Goal: Transaction & Acquisition: Book appointment/travel/reservation

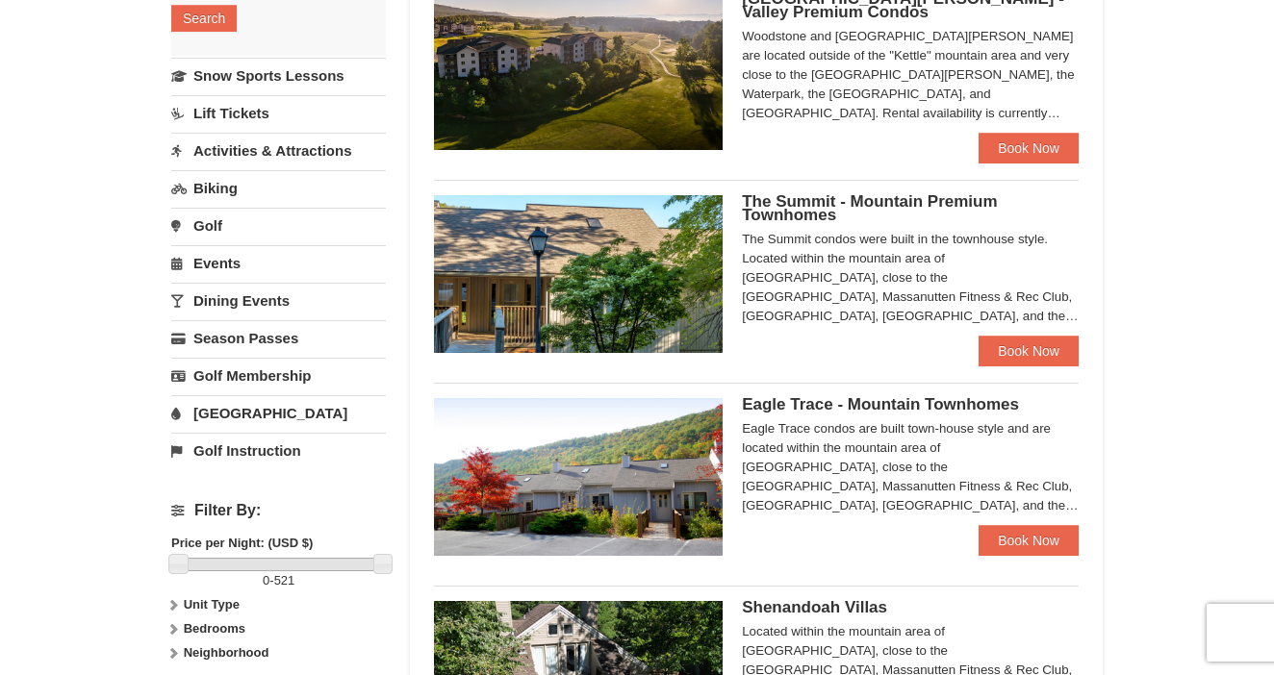
scroll to position [420, 0]
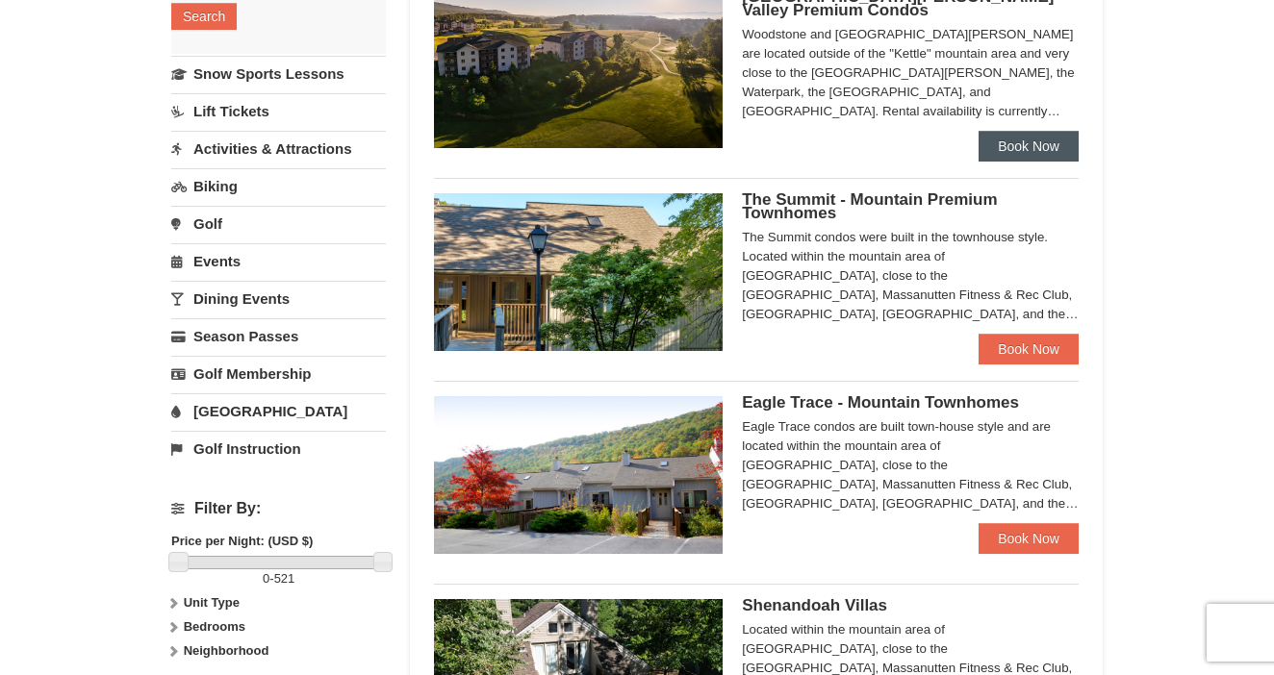
click at [1022, 147] on link "Book Now" at bounding box center [1028, 146] width 100 height 31
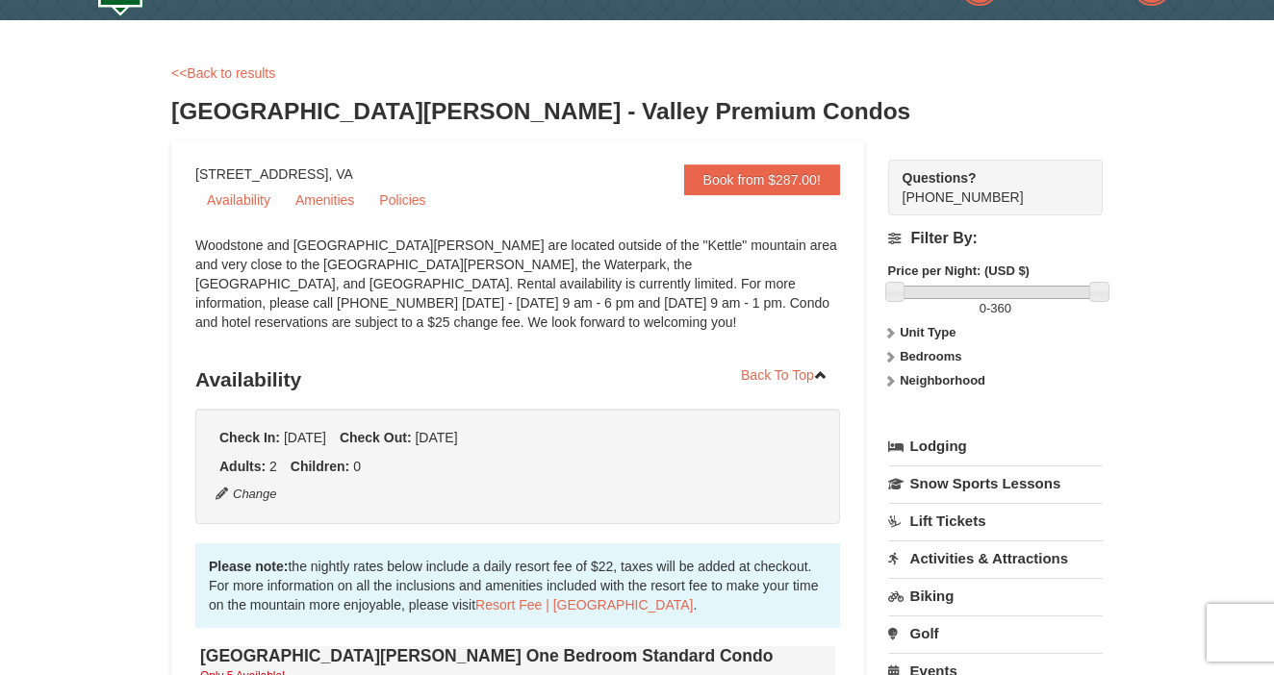
scroll to position [48, 0]
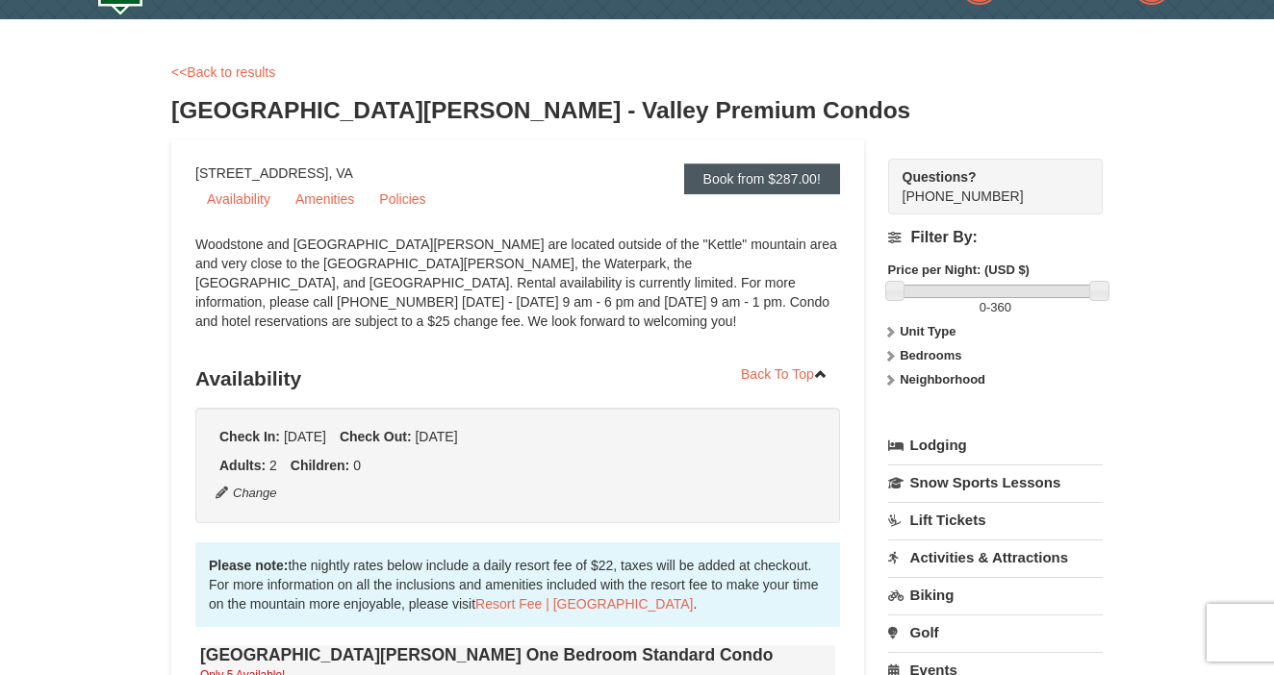
click at [768, 181] on link "Book from $287.00!" at bounding box center [762, 179] width 156 height 31
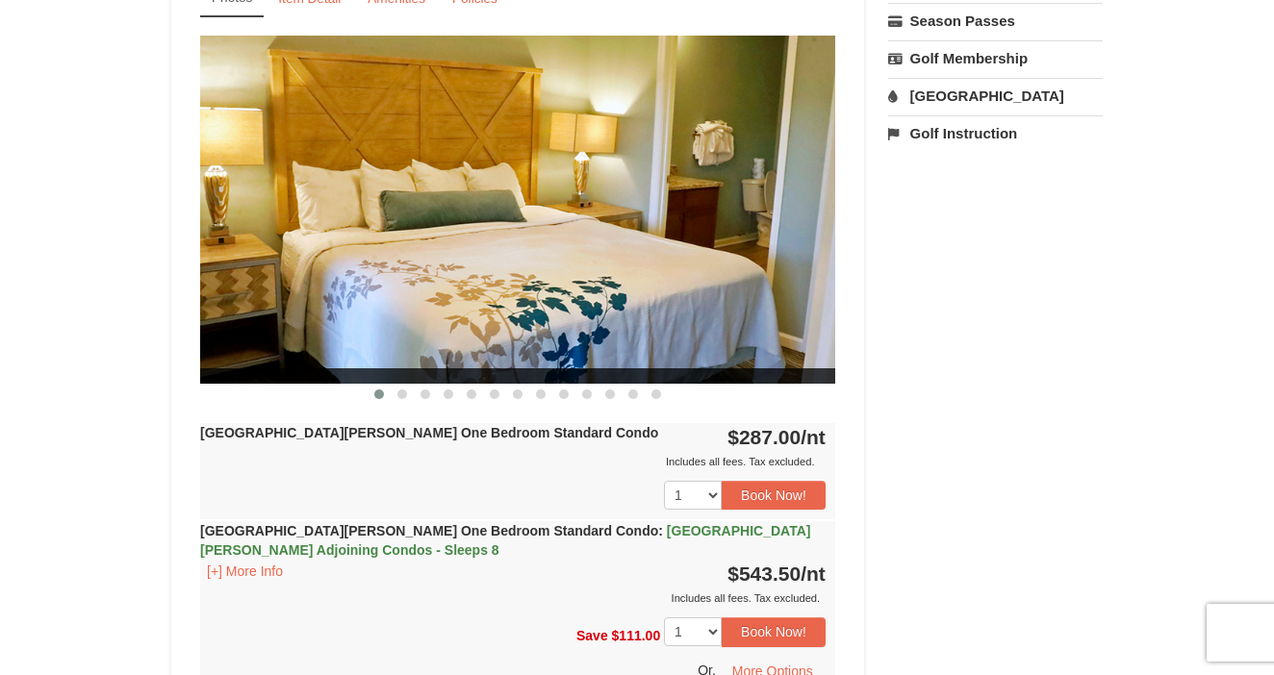
scroll to position [774, 0]
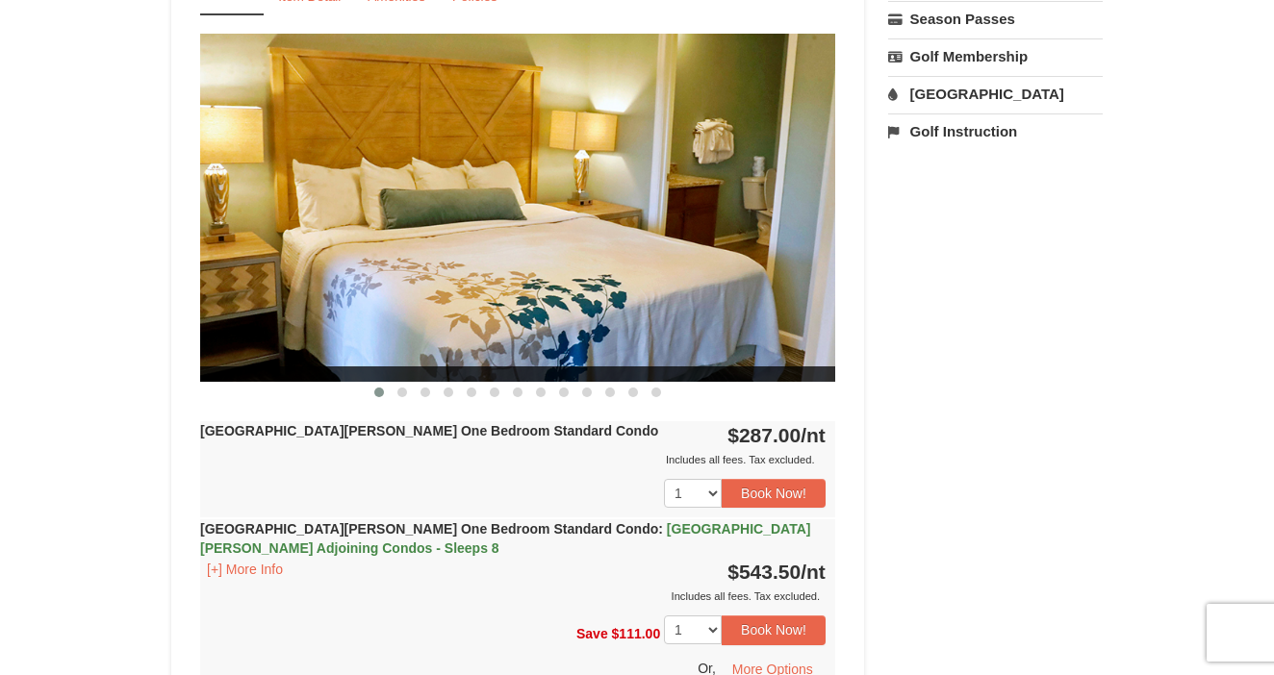
click at [603, 212] on img at bounding box center [517, 207] width 635 height 347
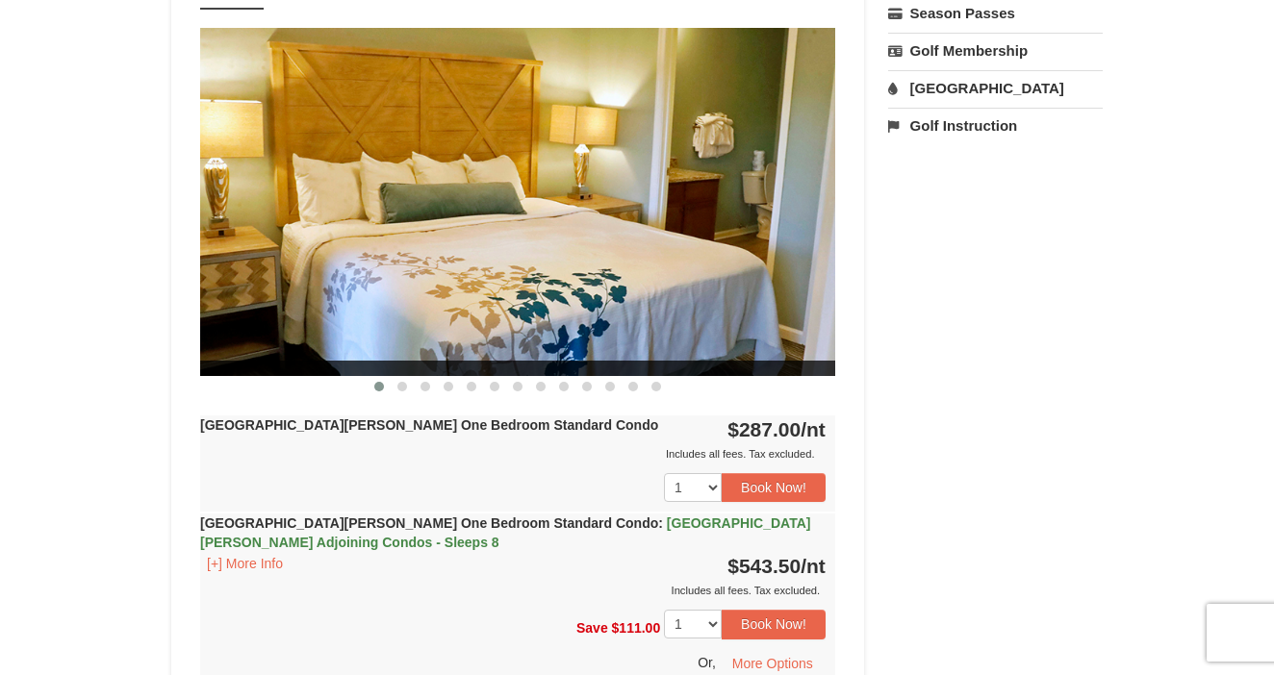
scroll to position [767, 0]
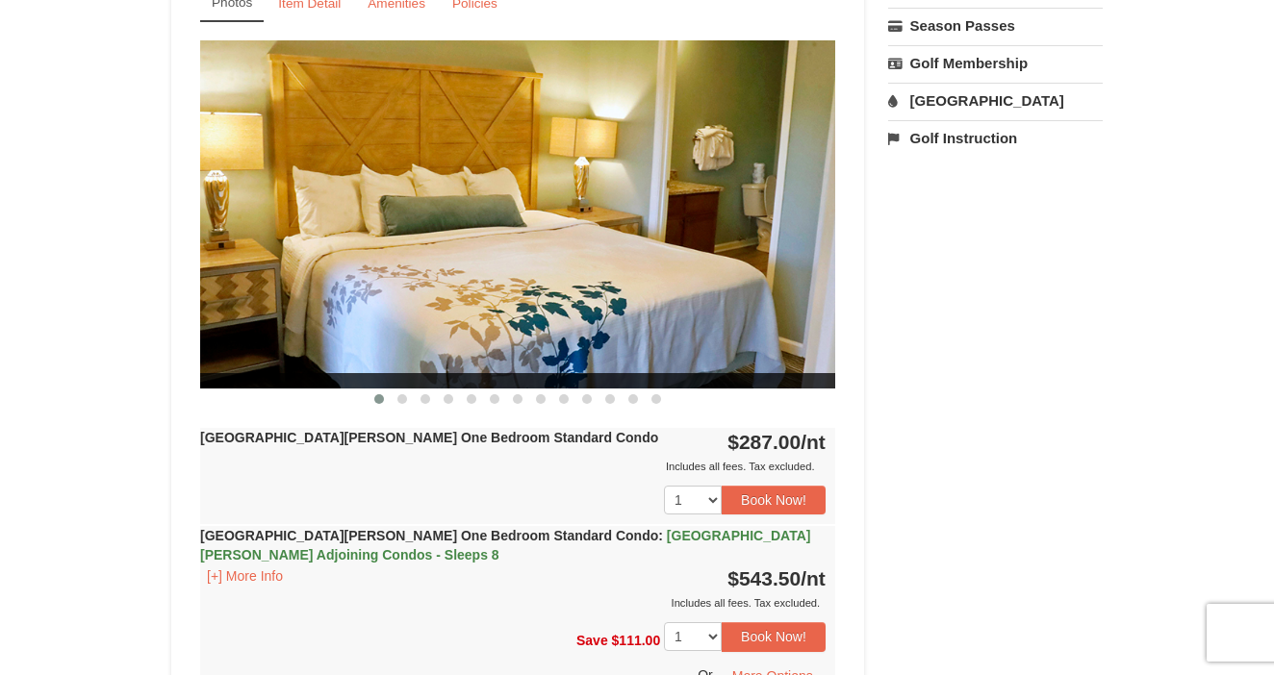
drag, startPoint x: 603, startPoint y: 212, endPoint x: 447, endPoint y: 191, distance: 157.1
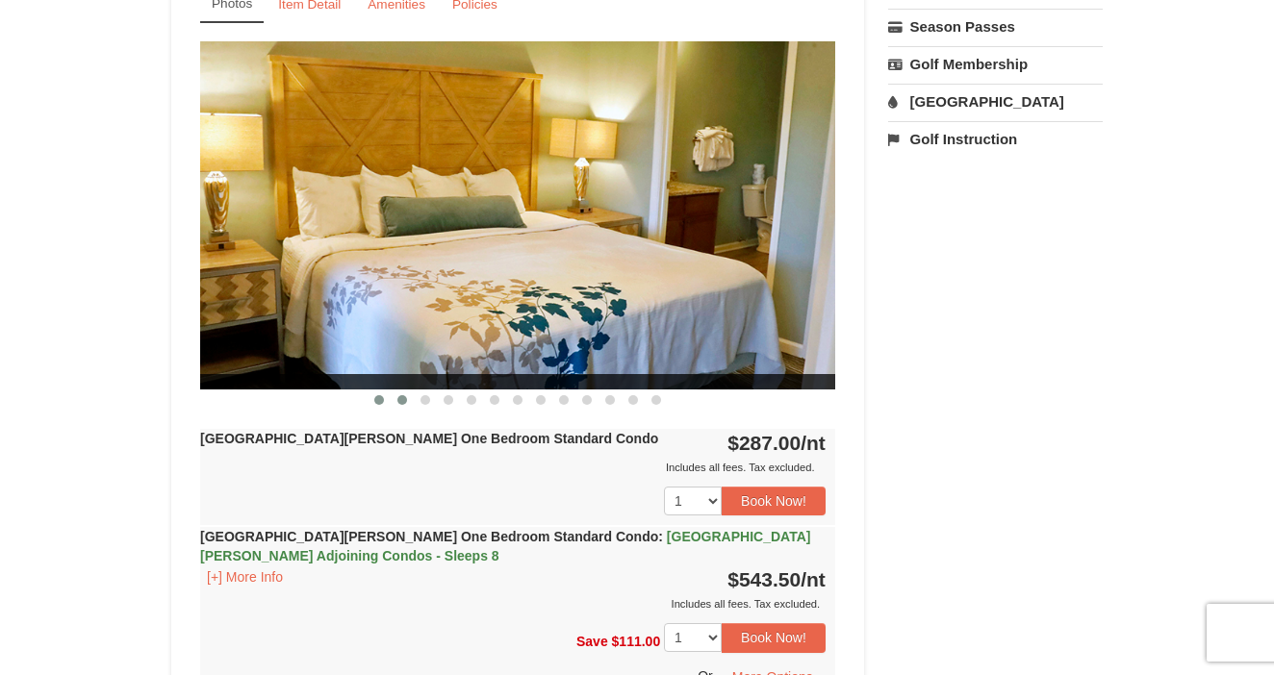
click at [403, 403] on span at bounding box center [402, 400] width 10 height 10
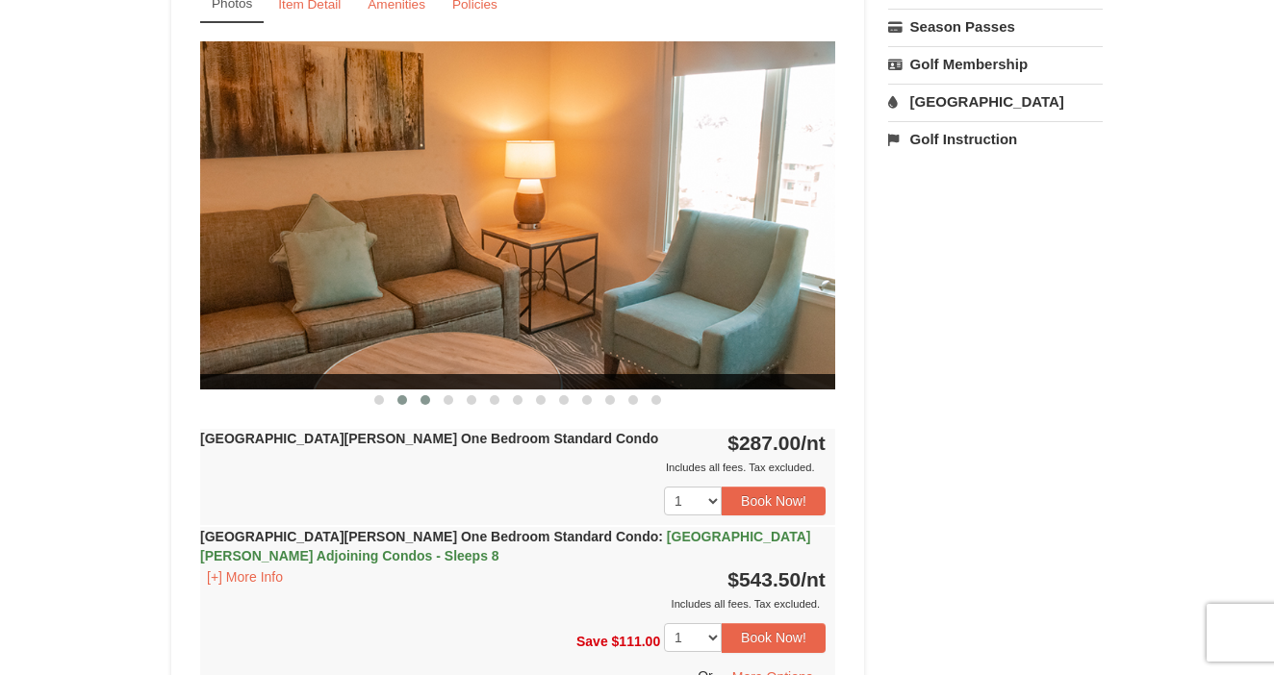
click at [424, 400] on span at bounding box center [425, 400] width 10 height 10
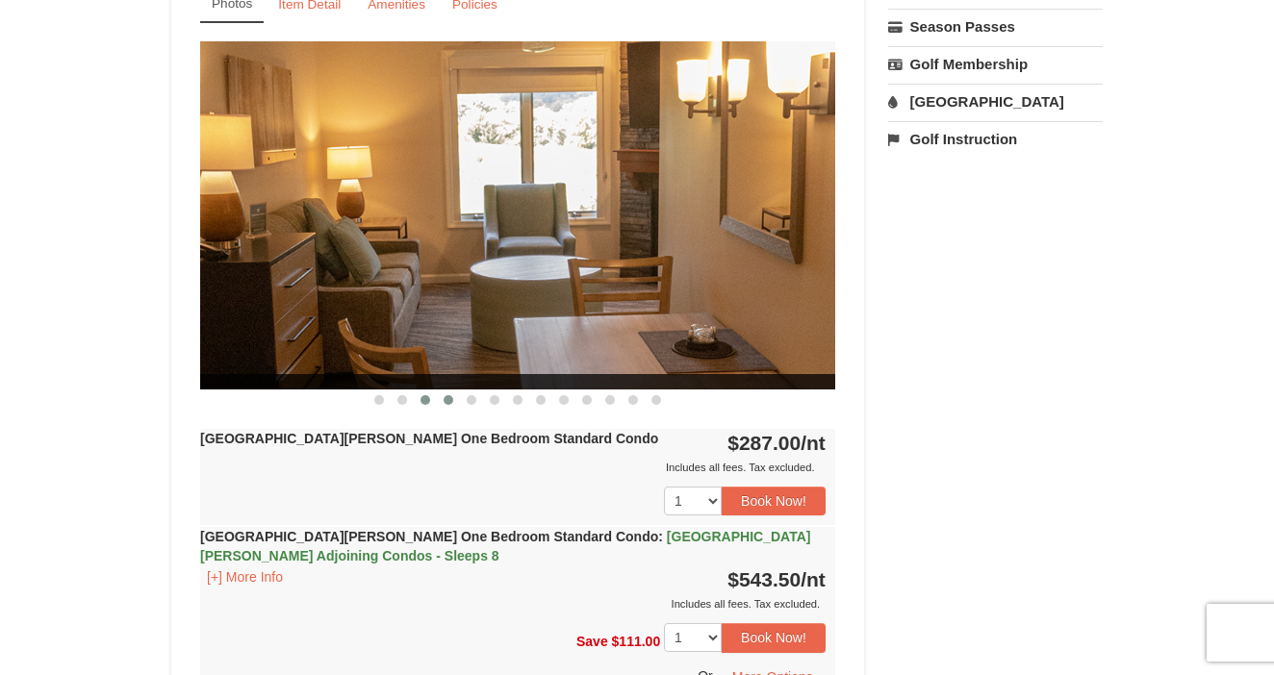
click at [452, 400] on span at bounding box center [448, 400] width 10 height 10
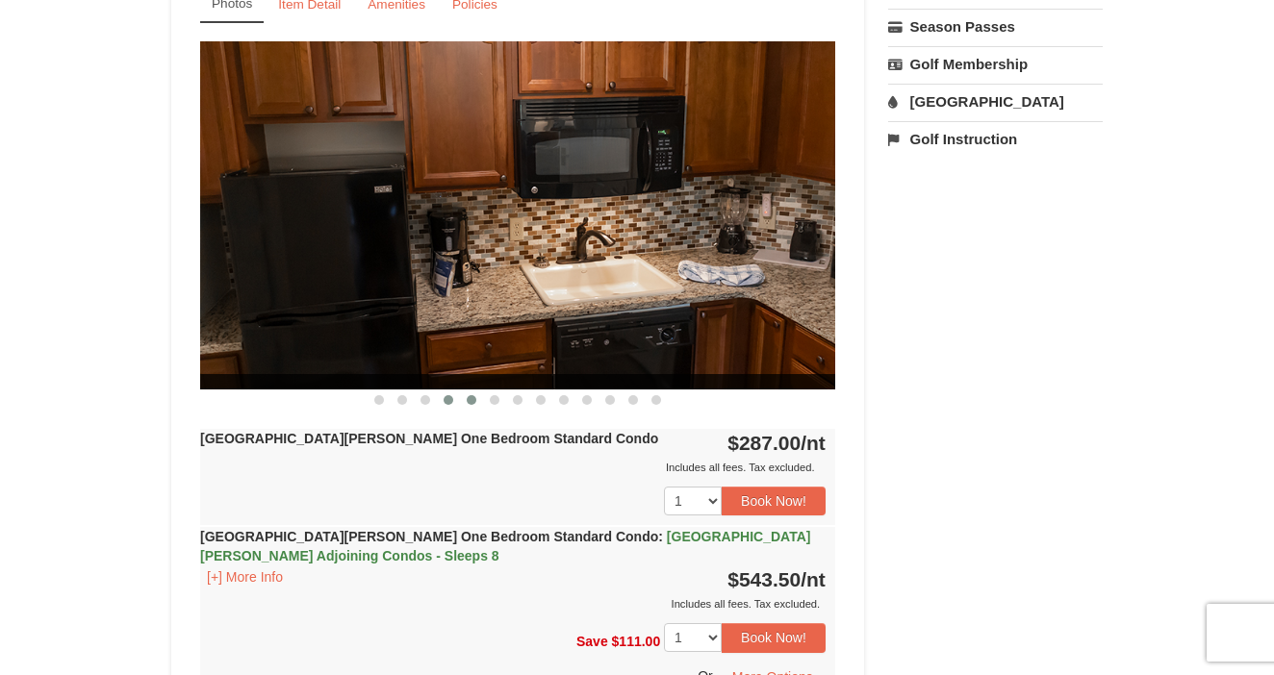
click at [472, 402] on span at bounding box center [472, 400] width 10 height 10
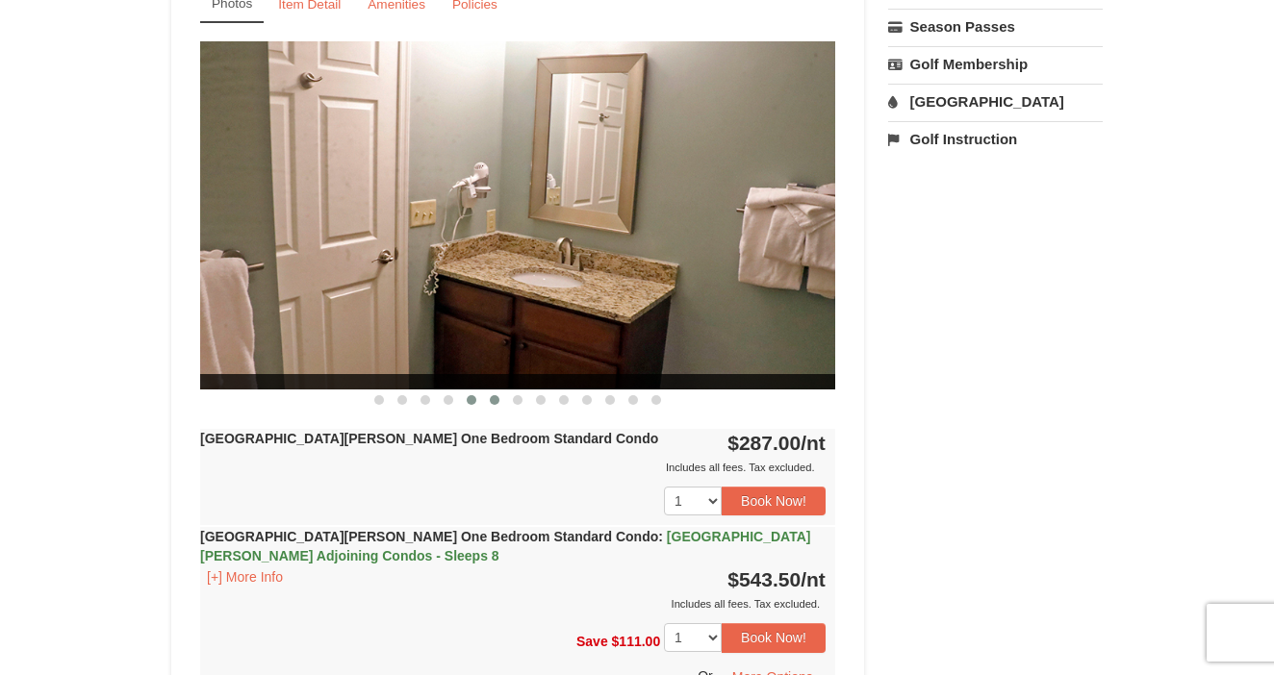
click at [493, 401] on span at bounding box center [495, 400] width 10 height 10
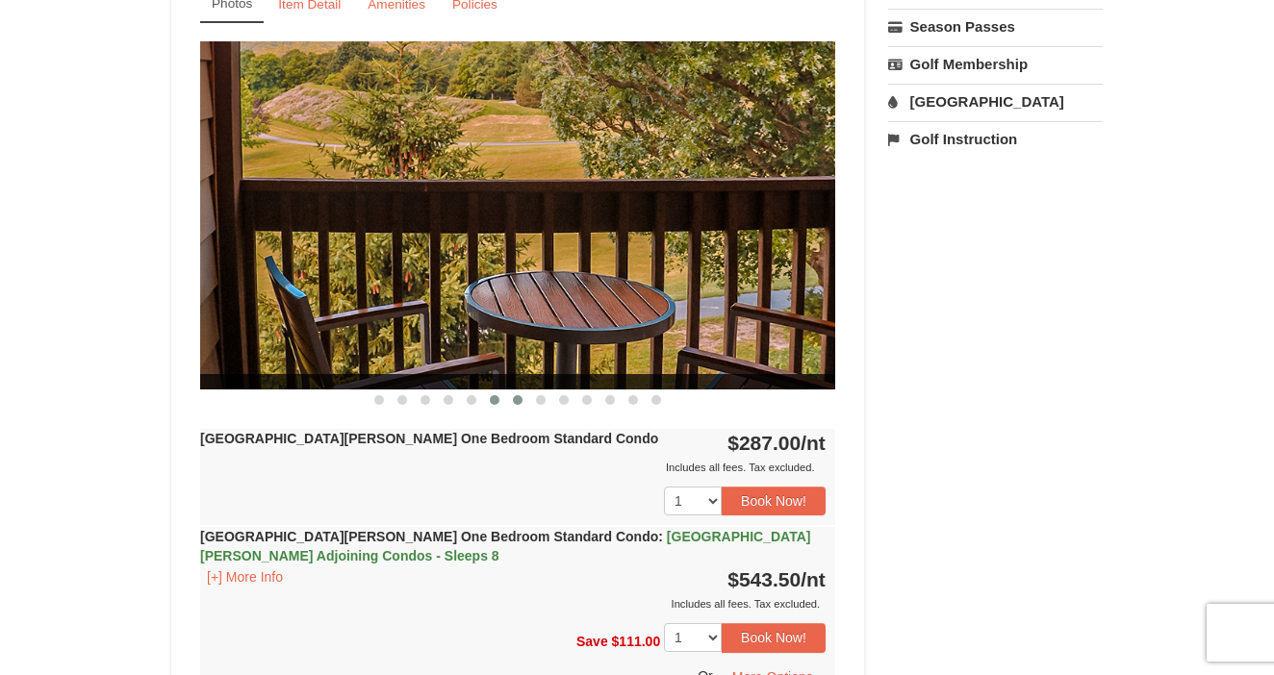
click at [518, 403] on span at bounding box center [518, 400] width 10 height 10
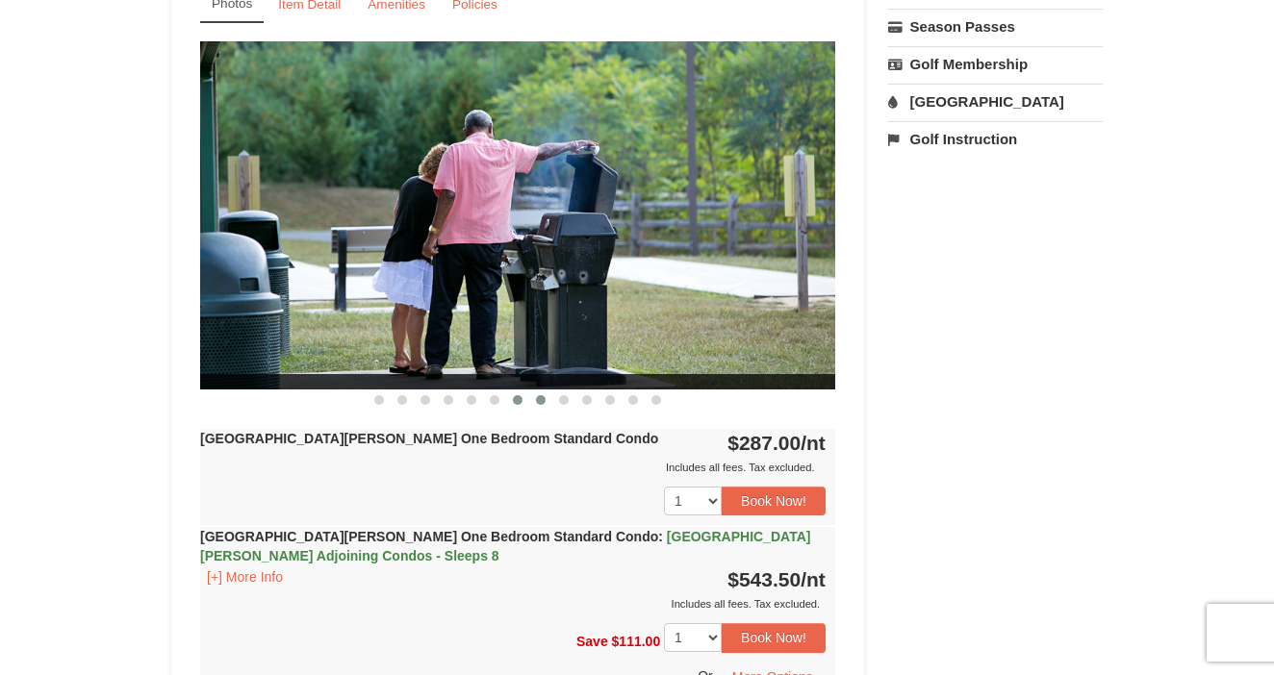
click at [534, 401] on button at bounding box center [540, 400] width 23 height 19
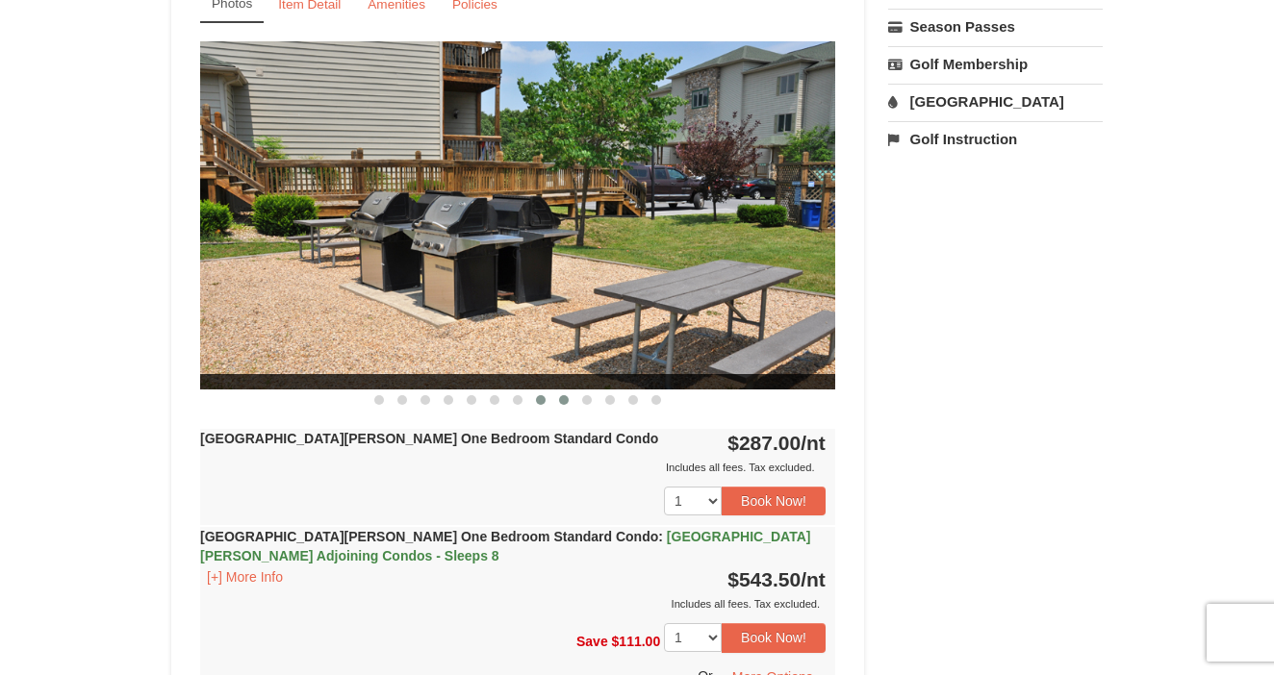
click at [567, 401] on span at bounding box center [564, 400] width 10 height 10
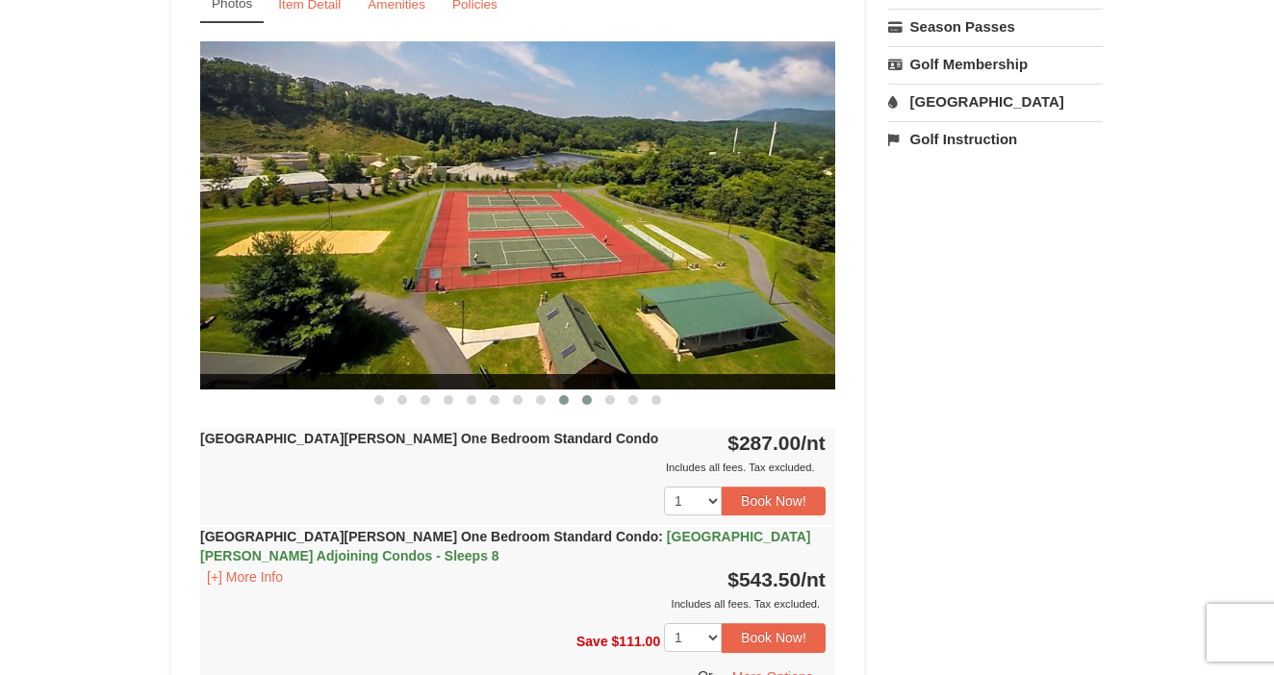
click at [582, 399] on span at bounding box center [587, 400] width 10 height 10
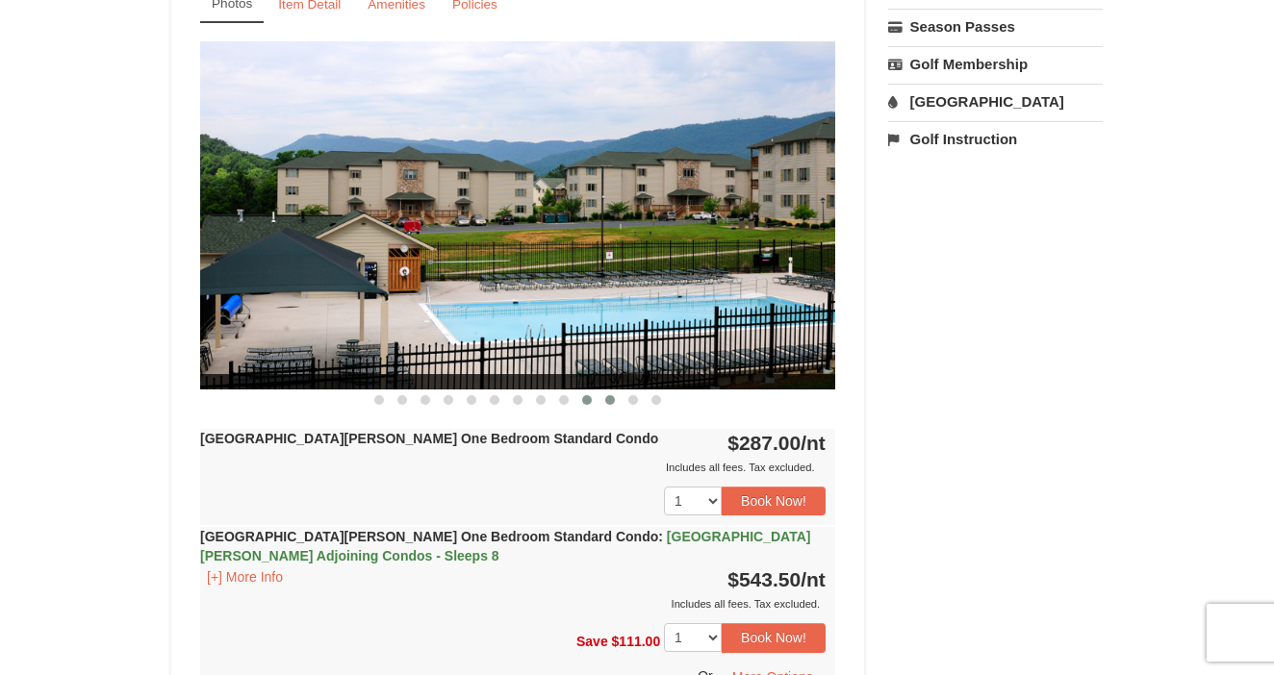
click at [606, 401] on span at bounding box center [610, 400] width 10 height 10
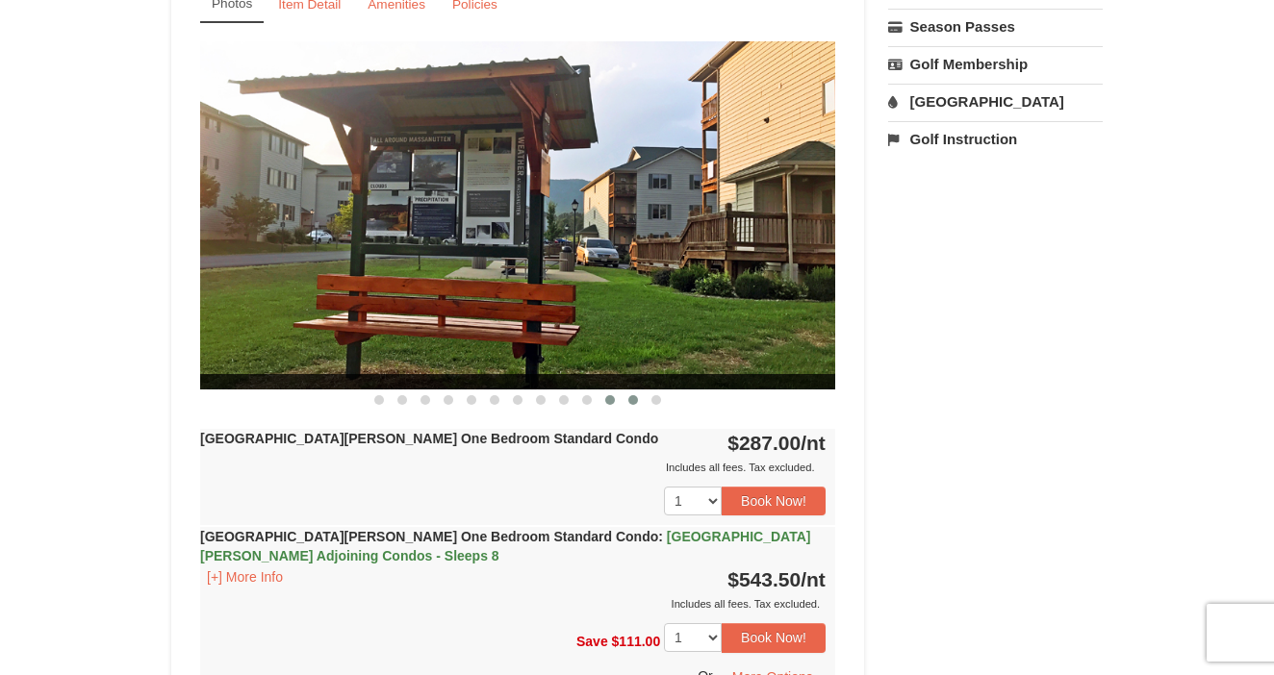
click at [635, 403] on span at bounding box center [633, 400] width 10 height 10
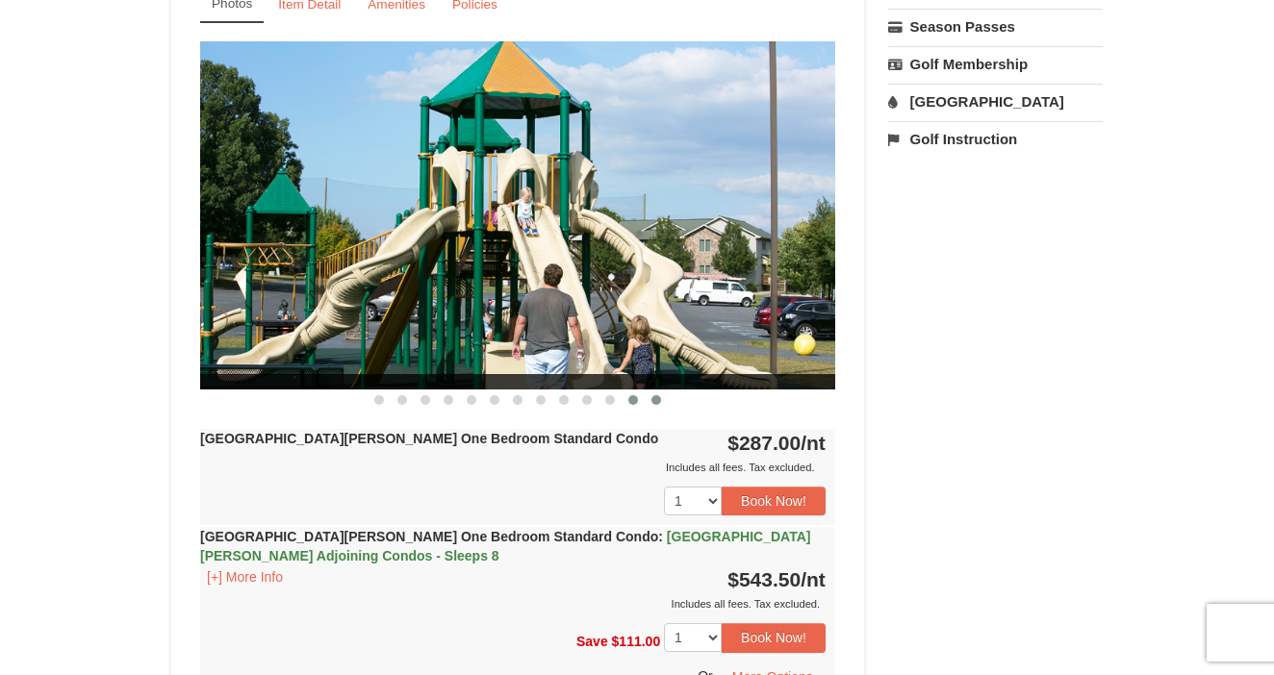
click at [653, 400] on span at bounding box center [656, 400] width 10 height 10
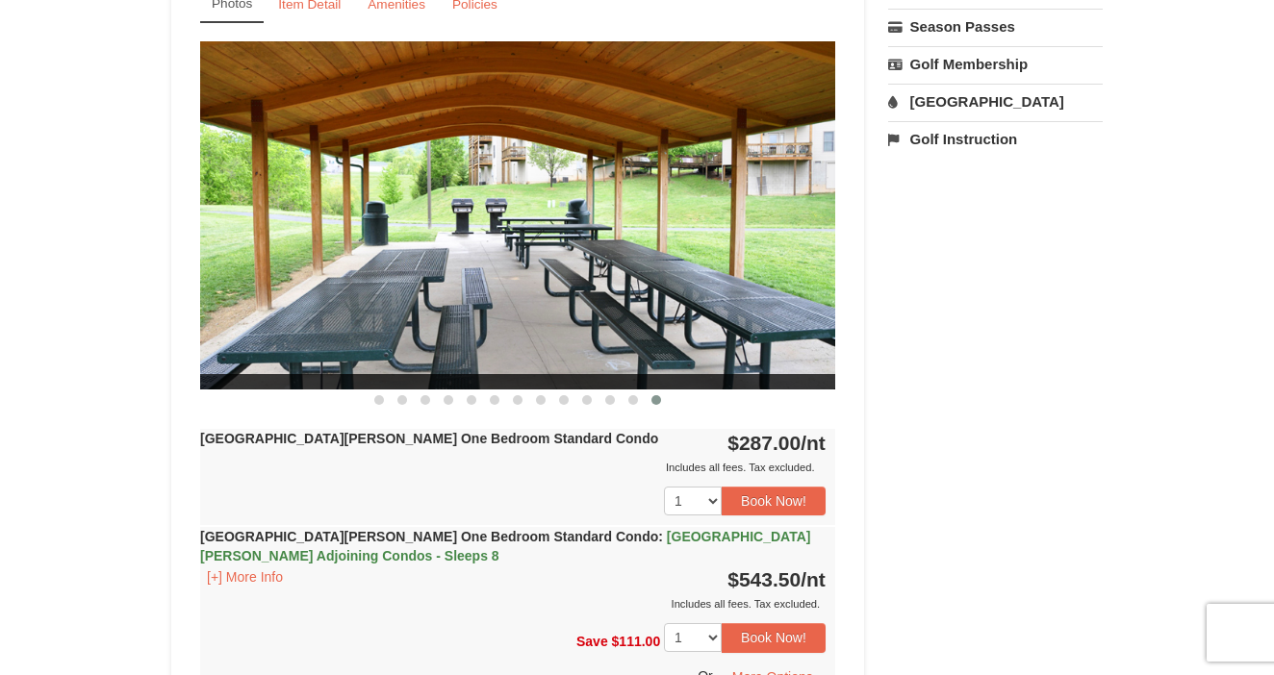
scroll to position [826, 0]
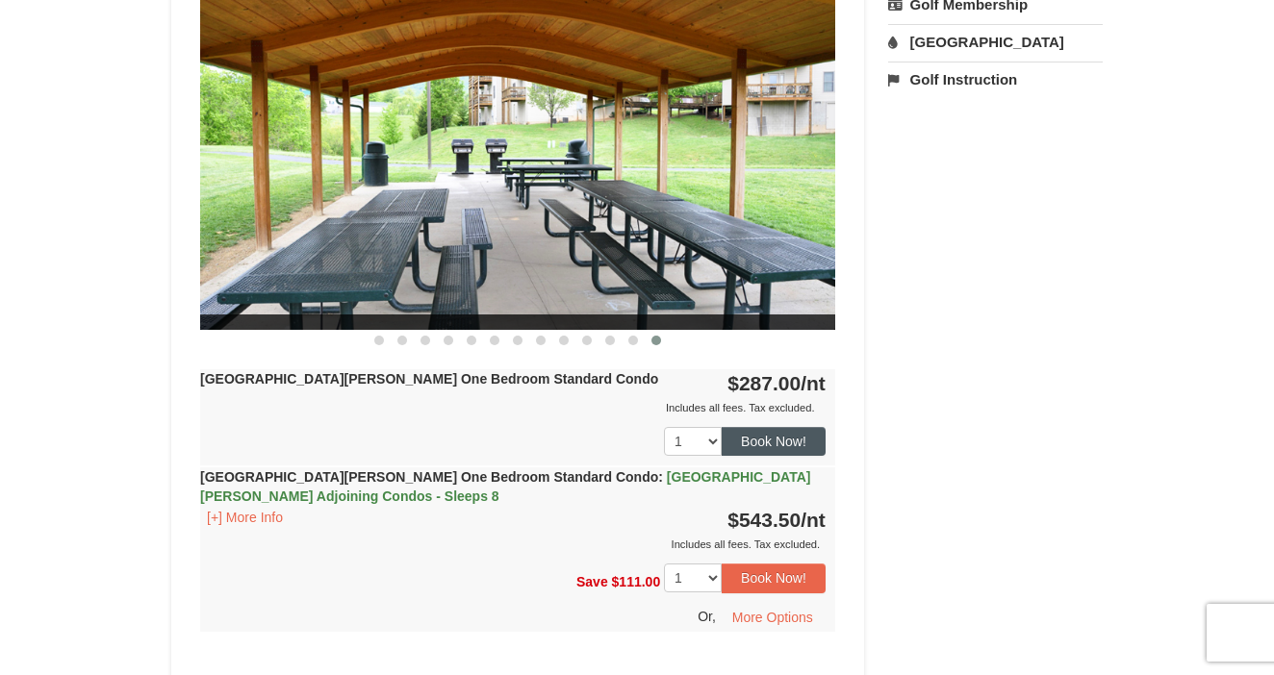
click at [768, 439] on button "Book Now!" at bounding box center [773, 441] width 104 height 29
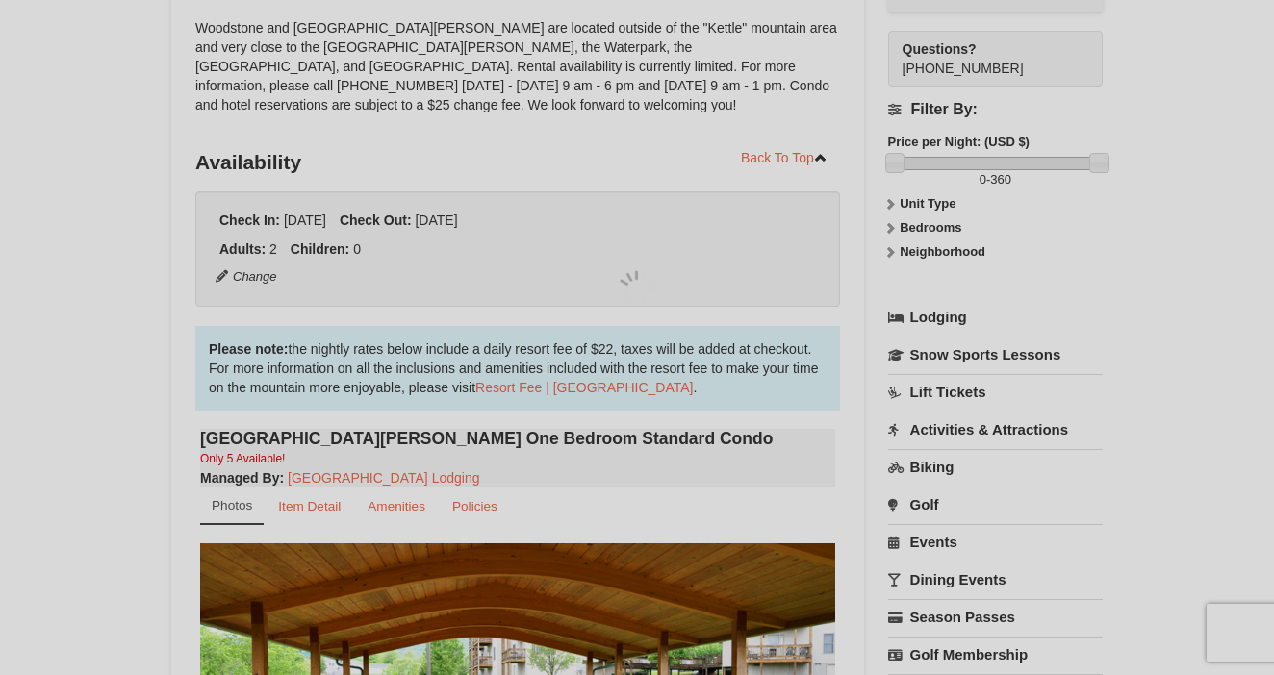
scroll to position [188, 0]
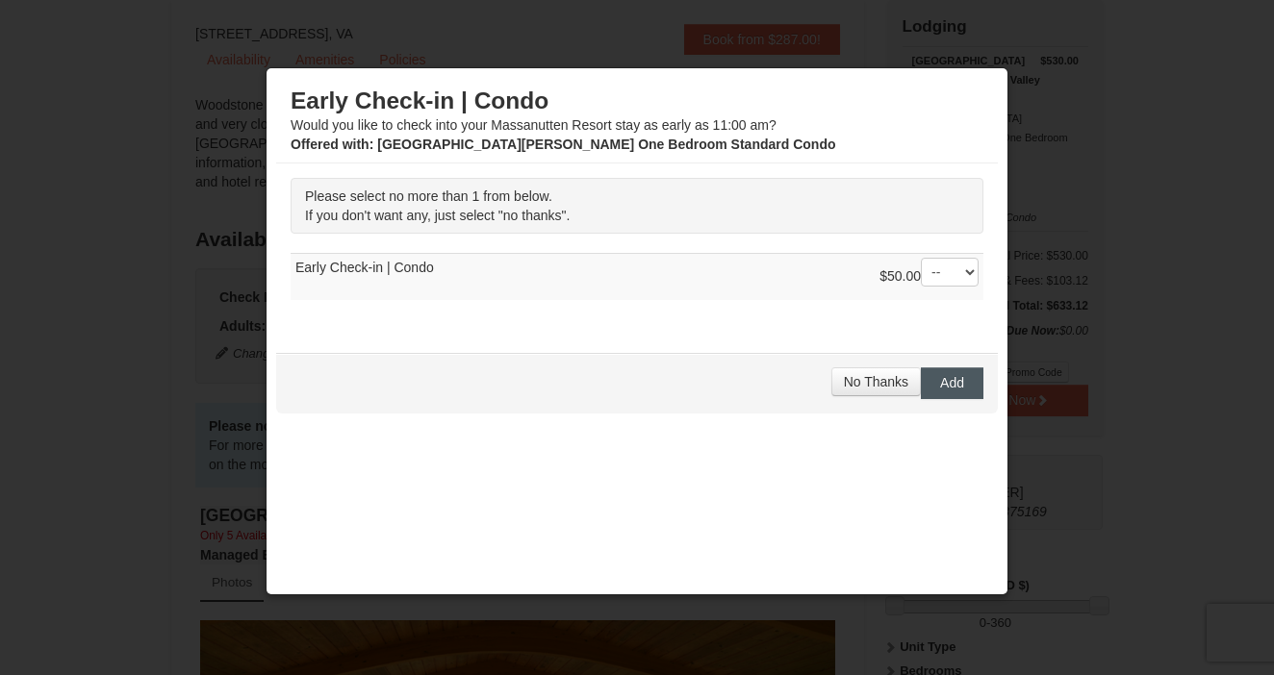
click at [949, 383] on span "Add" at bounding box center [952, 382] width 24 height 15
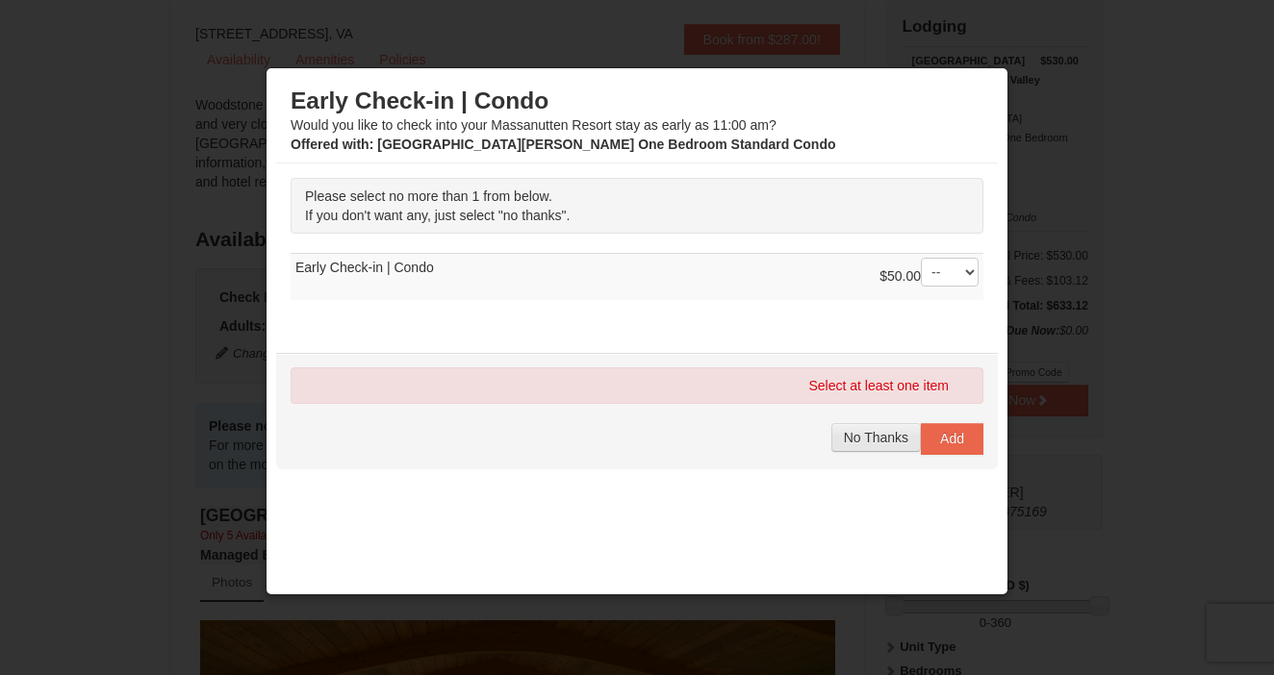
click at [889, 438] on span "No Thanks" at bounding box center [876, 437] width 64 height 15
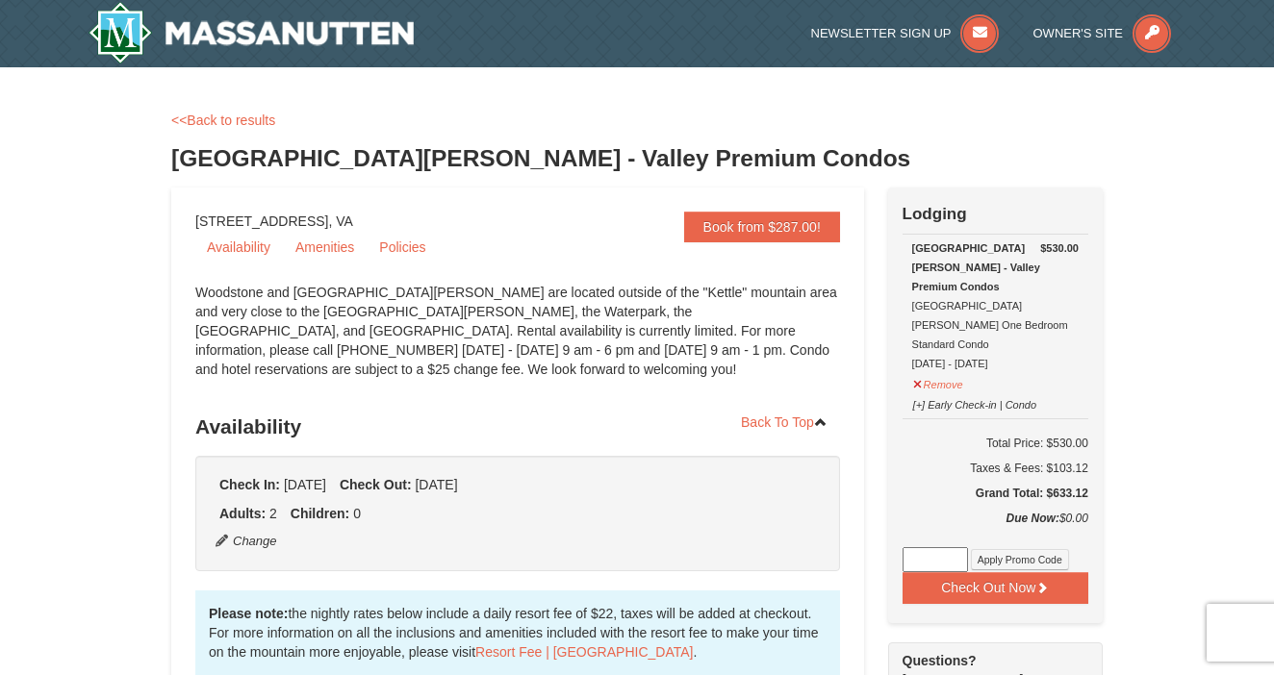
scroll to position [0, 0]
click at [747, 226] on link "Book from $287.00!" at bounding box center [762, 227] width 156 height 31
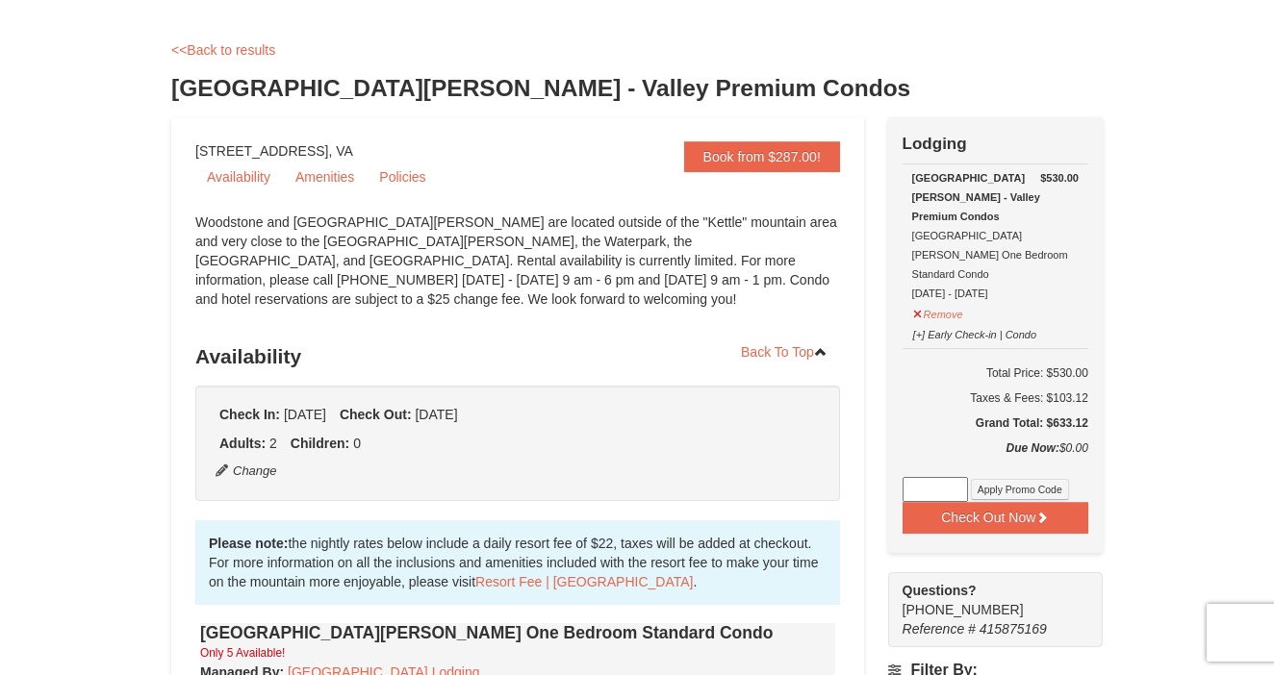
scroll to position [126, 0]
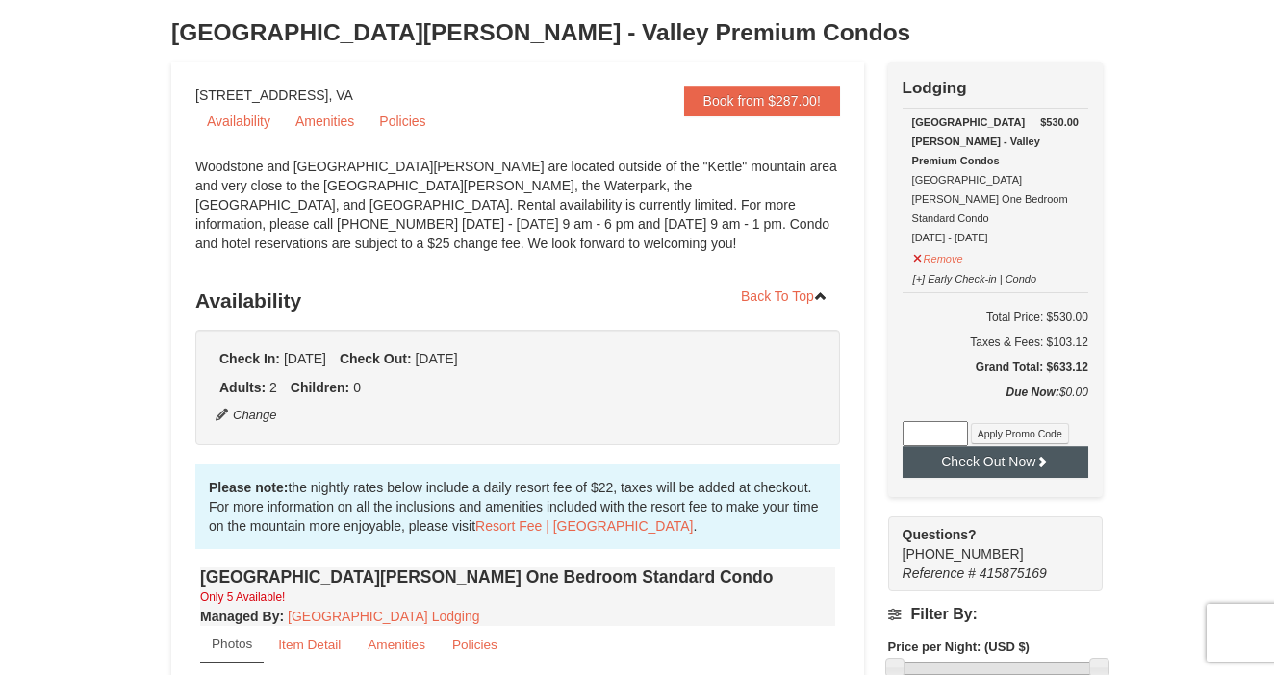
click at [998, 446] on button "Check Out Now" at bounding box center [995, 461] width 186 height 31
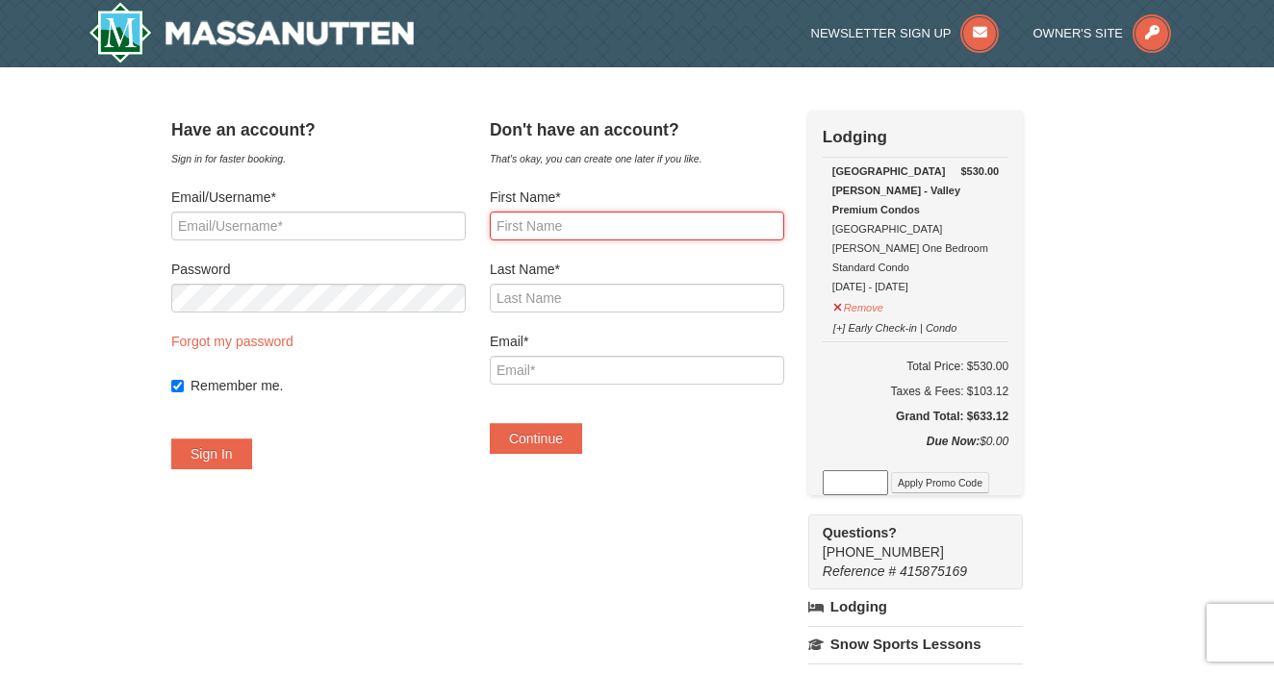
click at [553, 227] on input "First Name*" at bounding box center [637, 226] width 294 height 29
type input "Timothy"
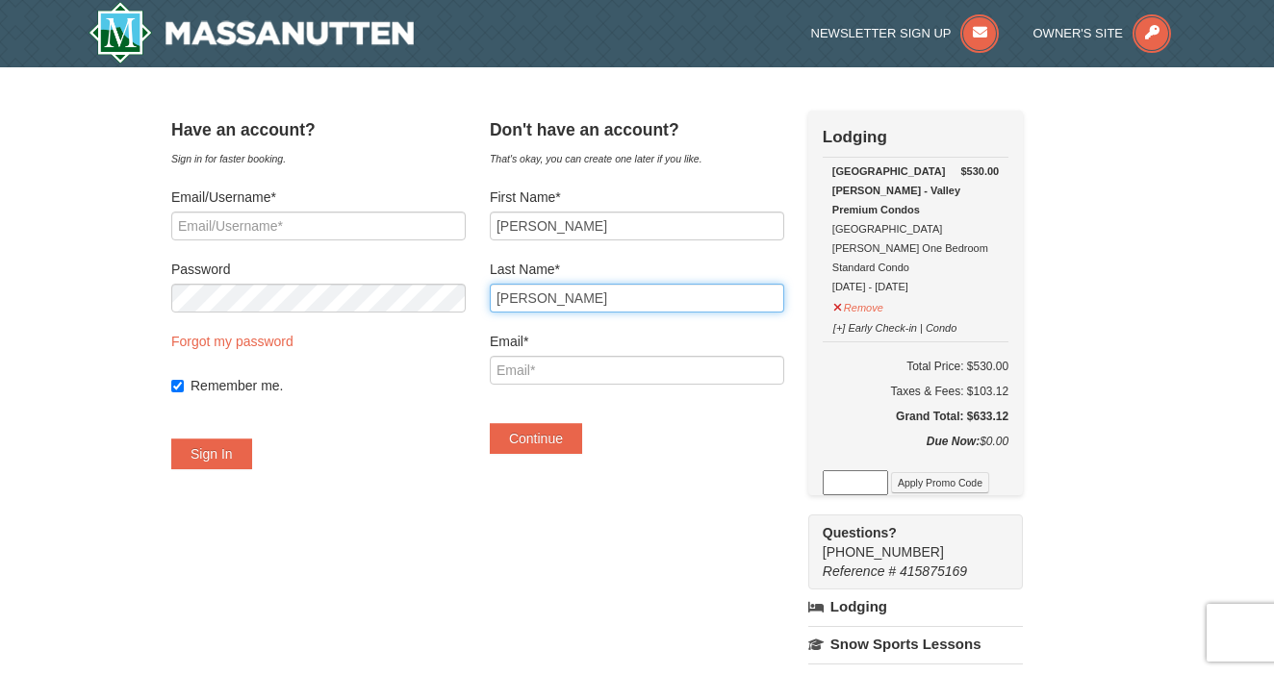
type input "Ross"
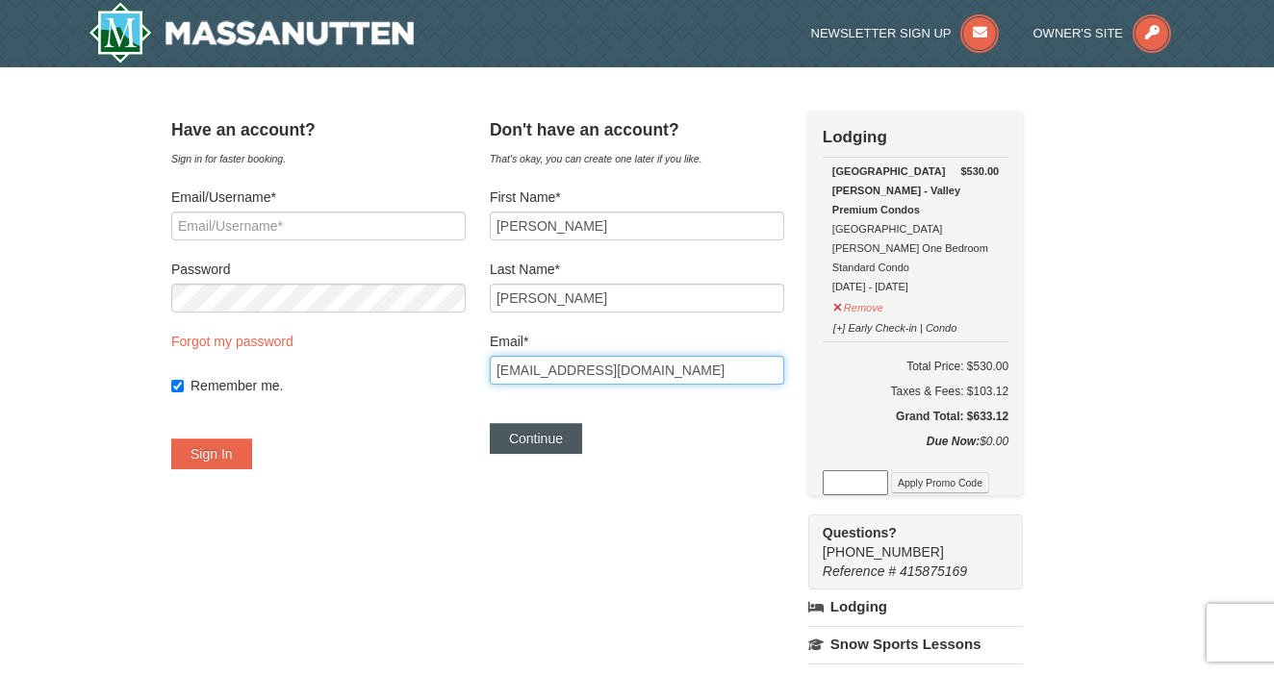
type input "tross831@verizon.net"
click at [569, 438] on button "Continue" at bounding box center [536, 438] width 92 height 31
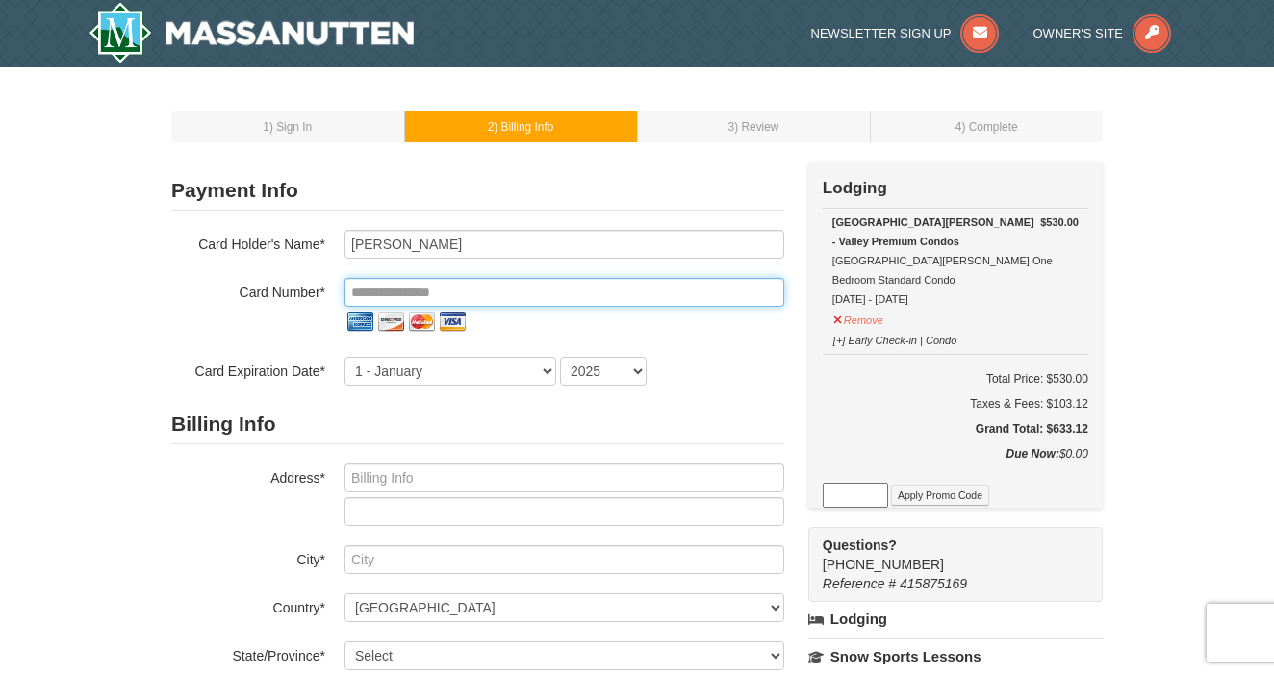
click at [505, 293] on input "tel" at bounding box center [564, 292] width 440 height 29
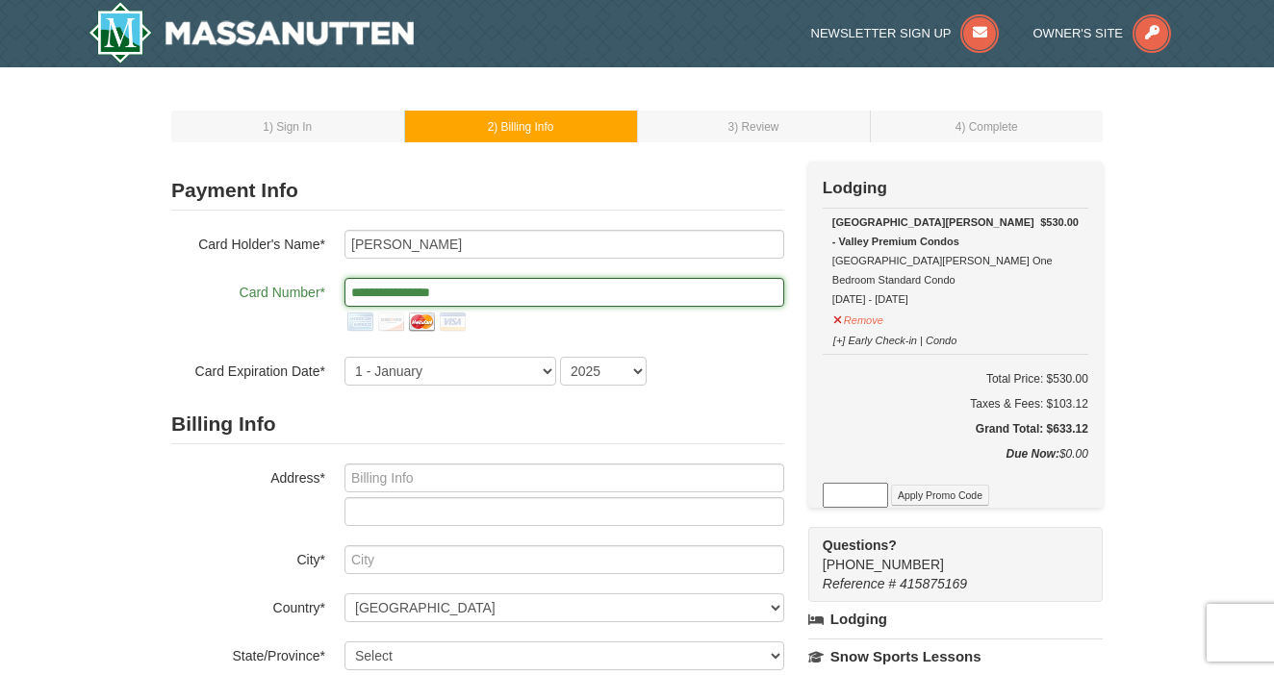
type input "**********"
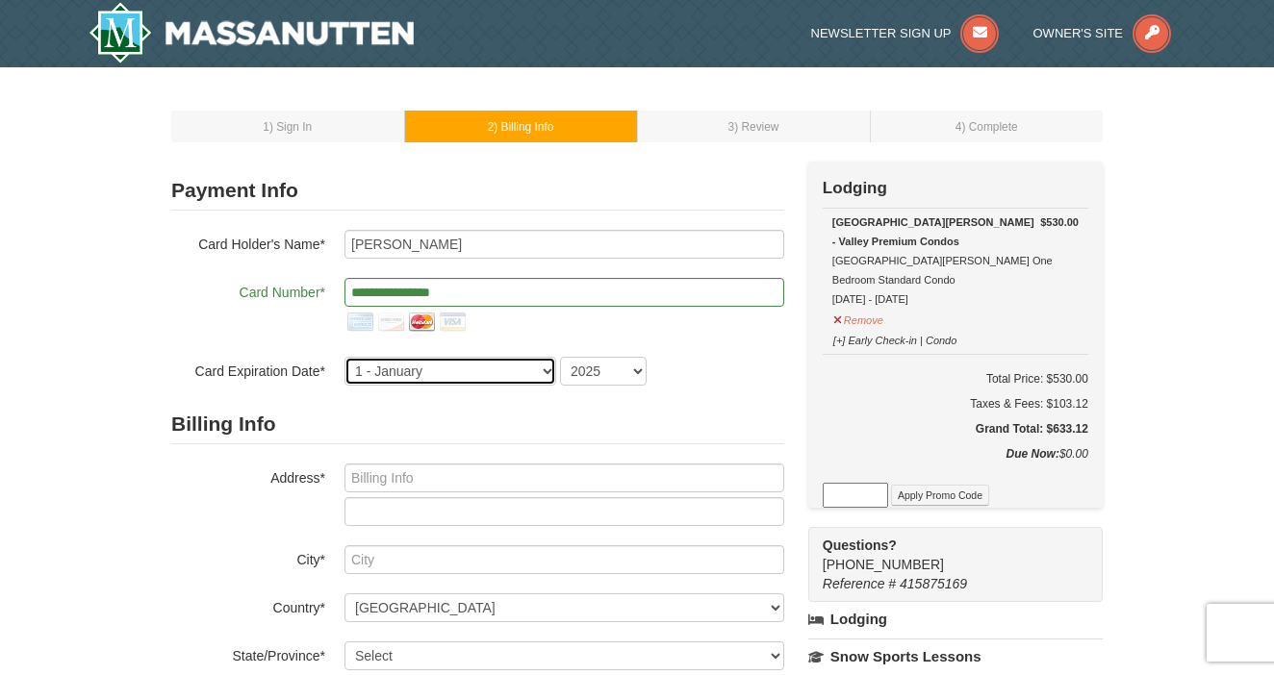
select select "4"
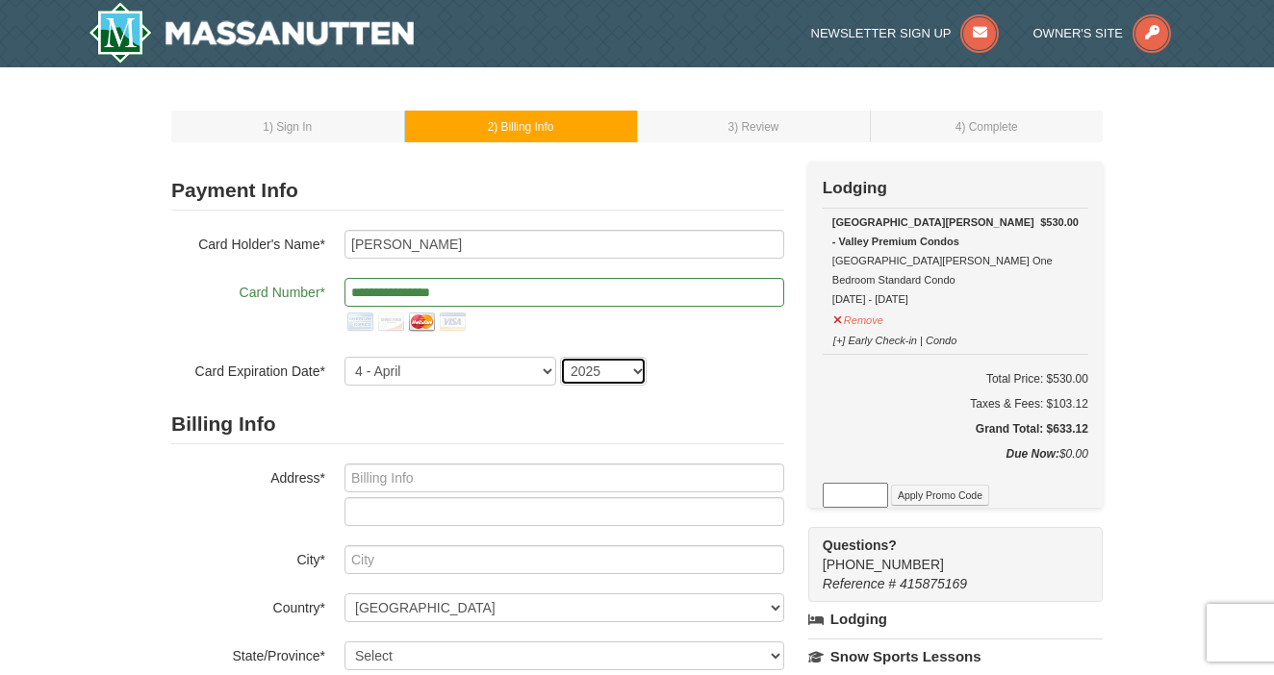
select select "2029"
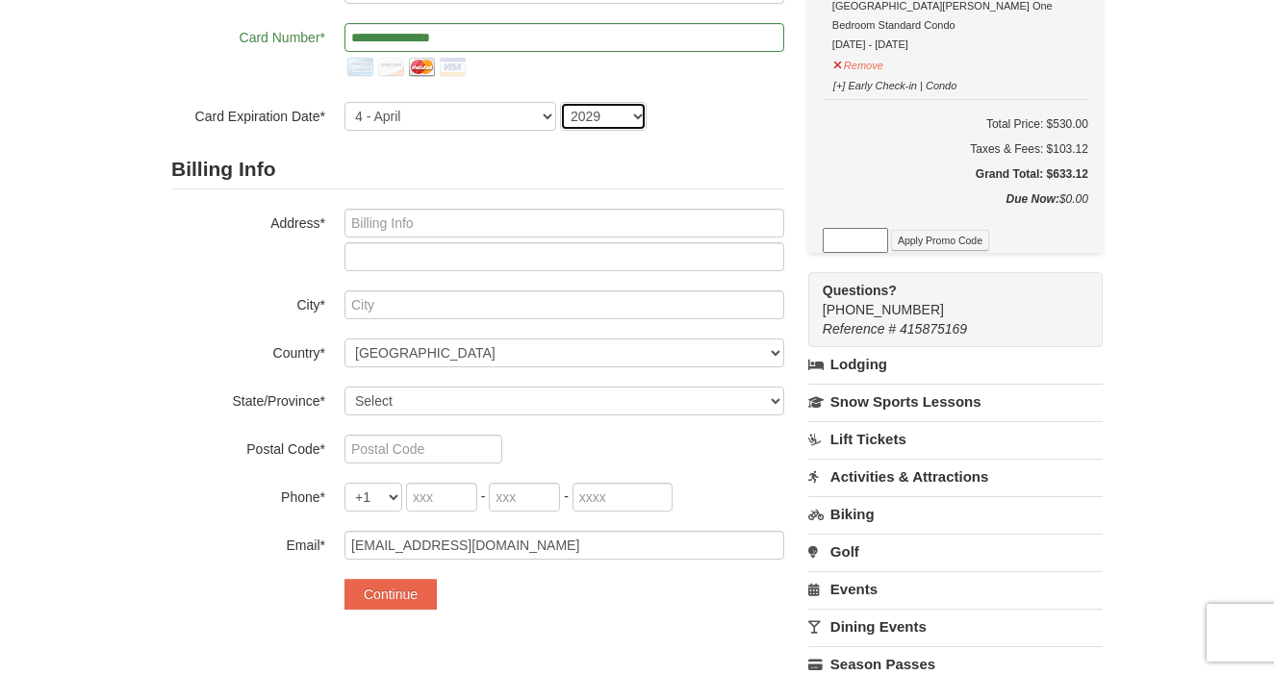
scroll to position [265, 0]
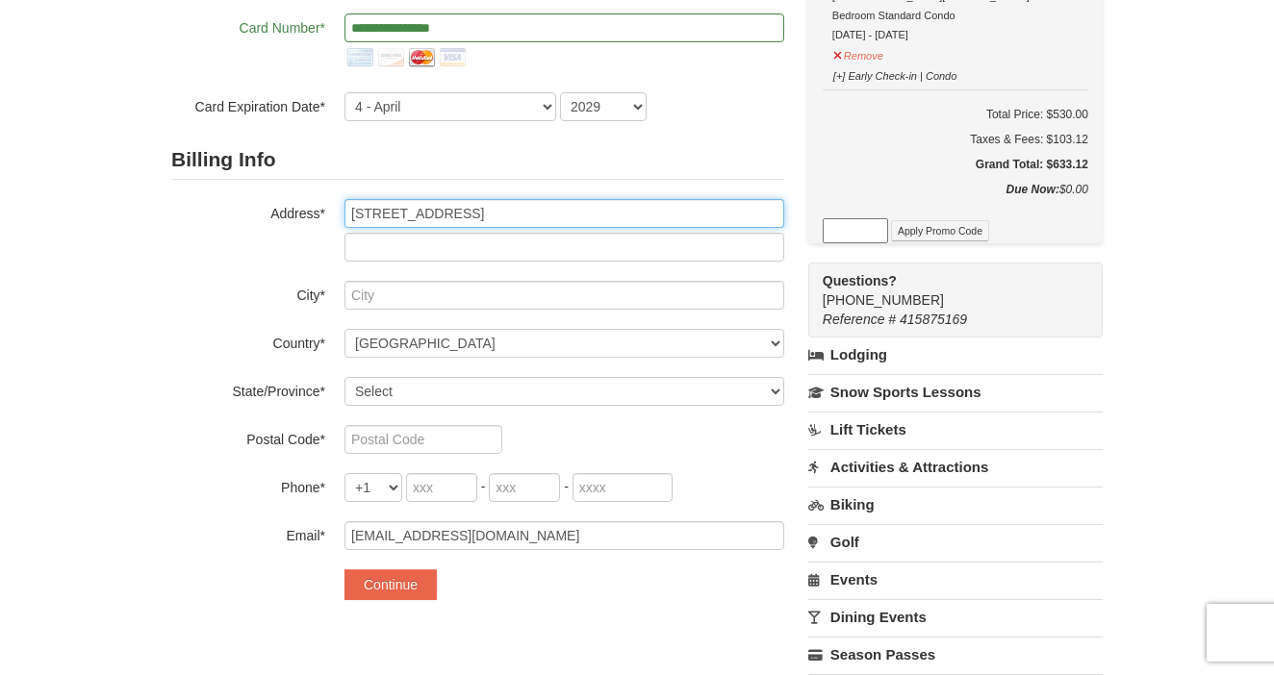
type input "831 Surrey Lane"
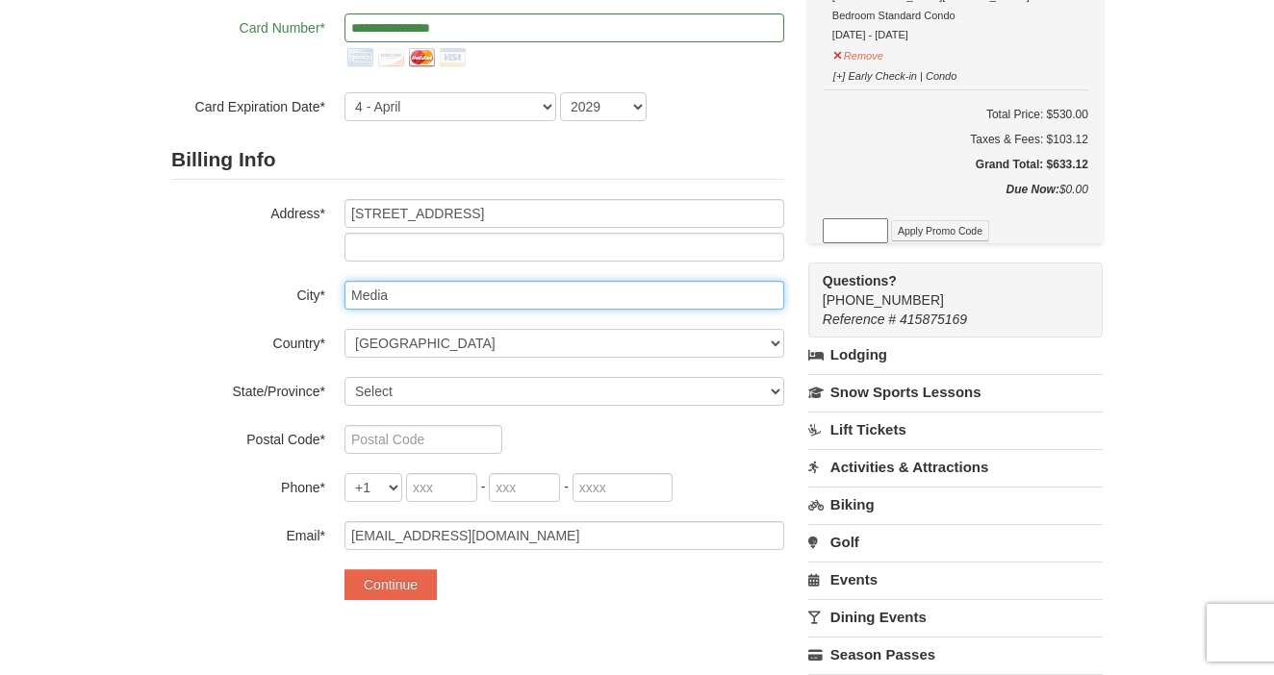
type input "Media"
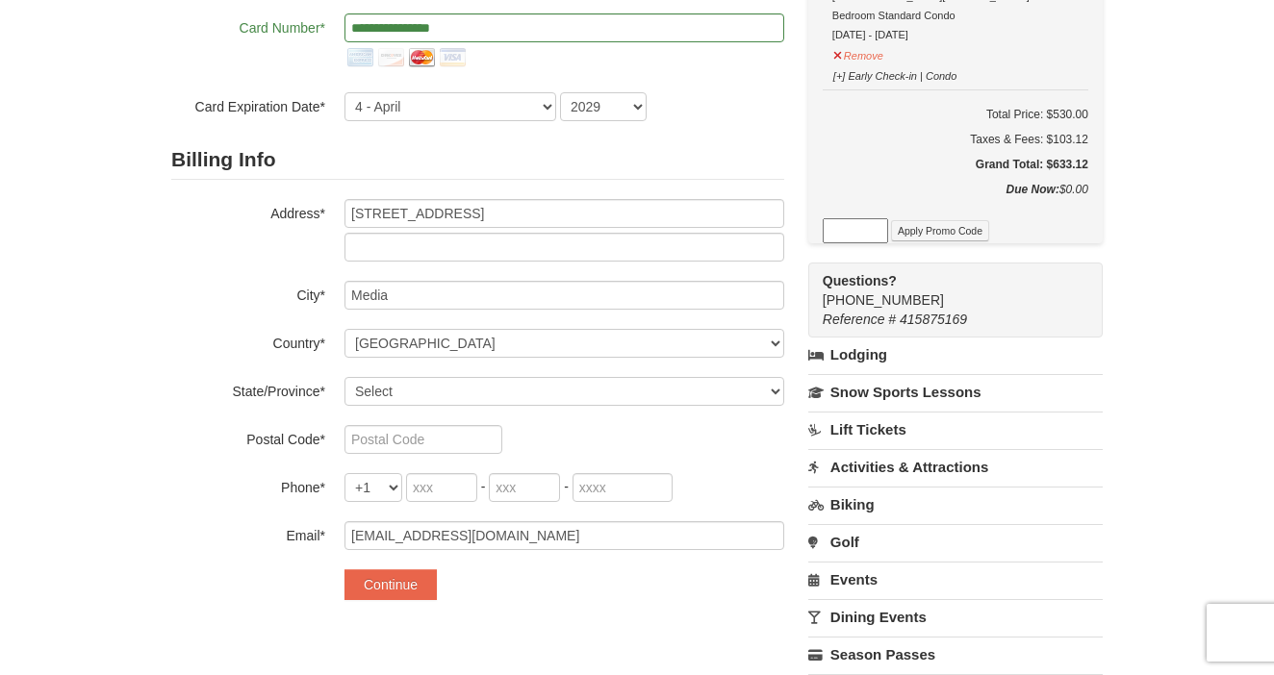
click at [585, 370] on div "Billing Info Address* 831 Surrey Lane City* Media Country* ----- Select ------ …" at bounding box center [477, 345] width 613 height 410
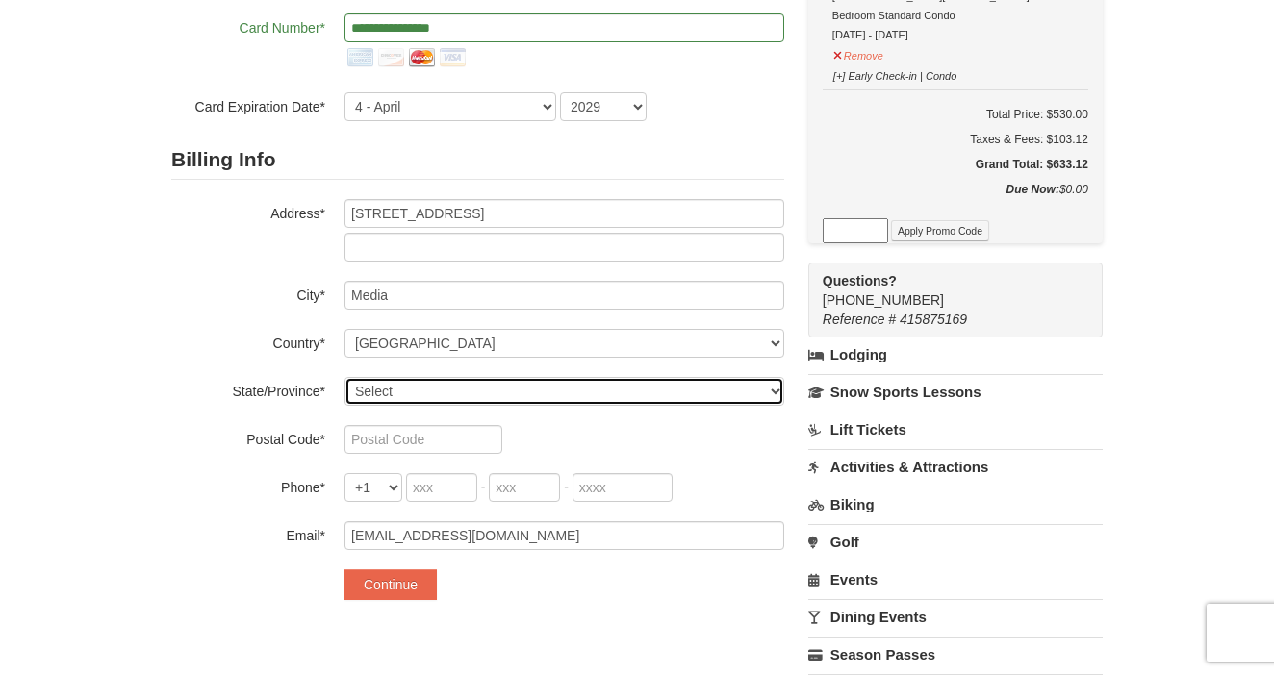
select select "PA"
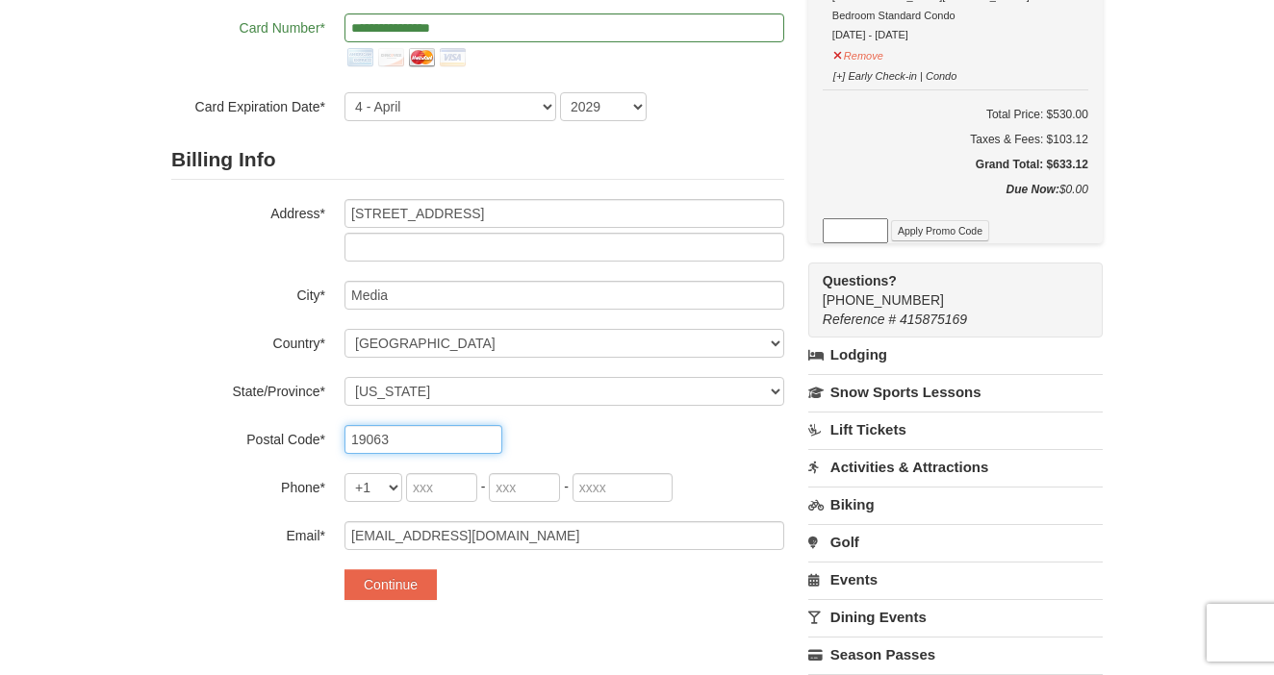
type input "19063"
click at [709, 486] on div "+1 +20 +212 +213 +216 +218 +220 +221 +222 +223 +224 +225 +226 +227 +228 +229 +2…" at bounding box center [564, 487] width 440 height 29
click at [454, 488] on input "tel" at bounding box center [441, 487] width 71 height 29
type input "484"
click at [545, 493] on input "tel" at bounding box center [524, 487] width 71 height 29
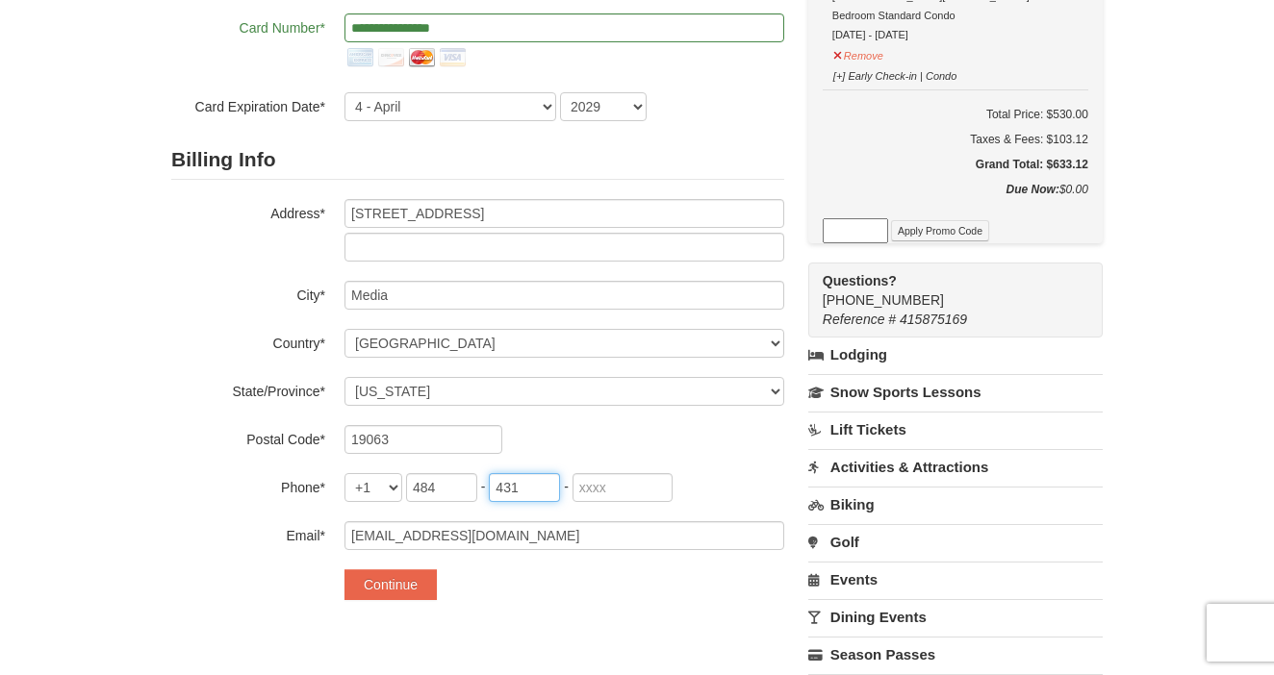
type input "431"
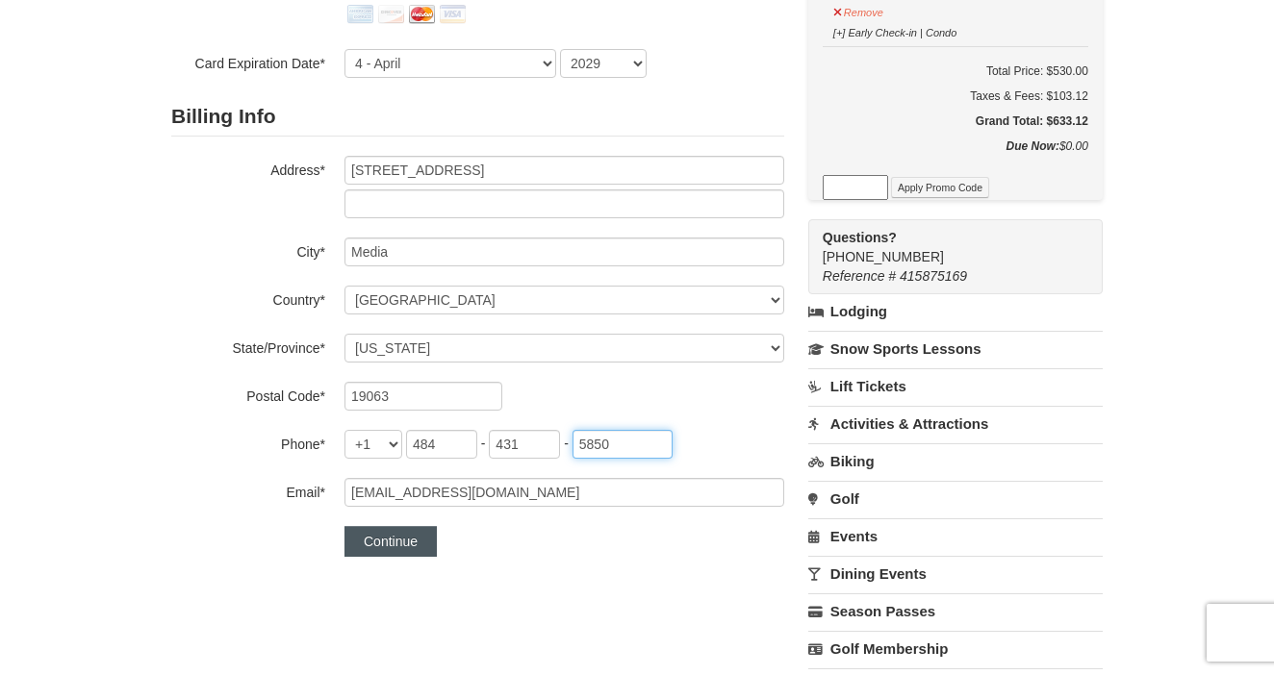
type input "5850"
click at [367, 544] on button "Continue" at bounding box center [390, 541] width 92 height 31
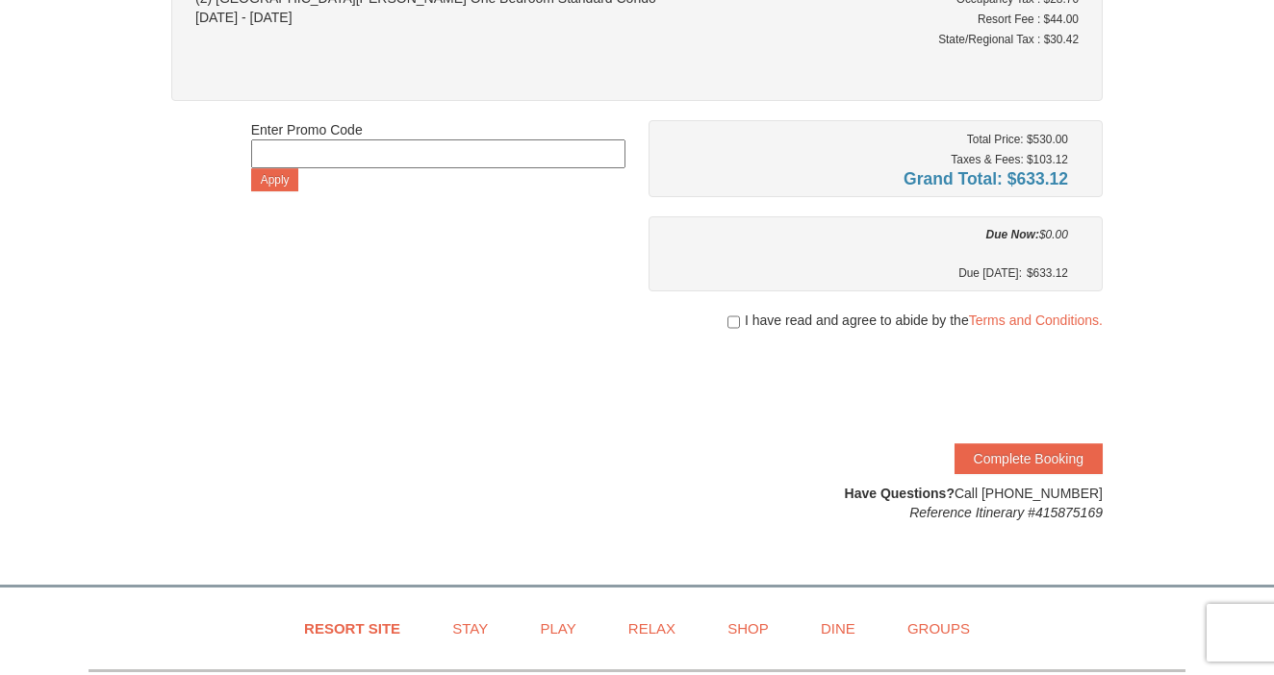
scroll to position [259, 0]
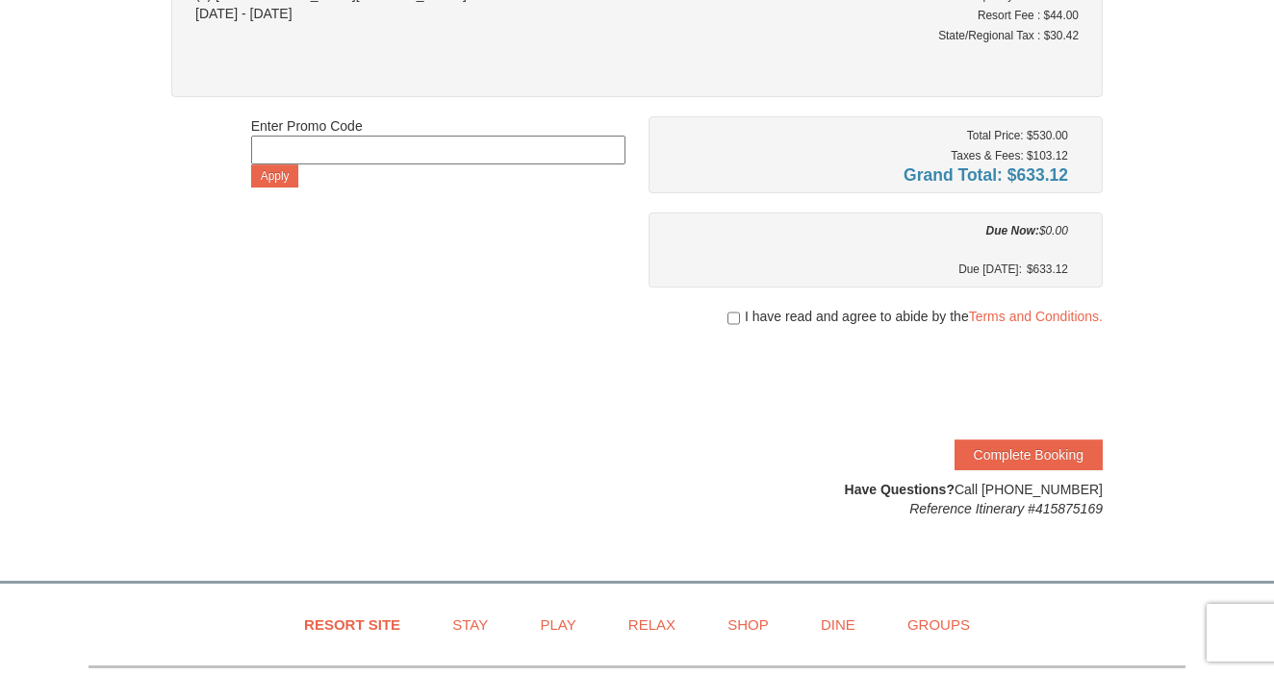
click at [728, 316] on input "checkbox" at bounding box center [733, 318] width 13 height 15
checkbox input "true"
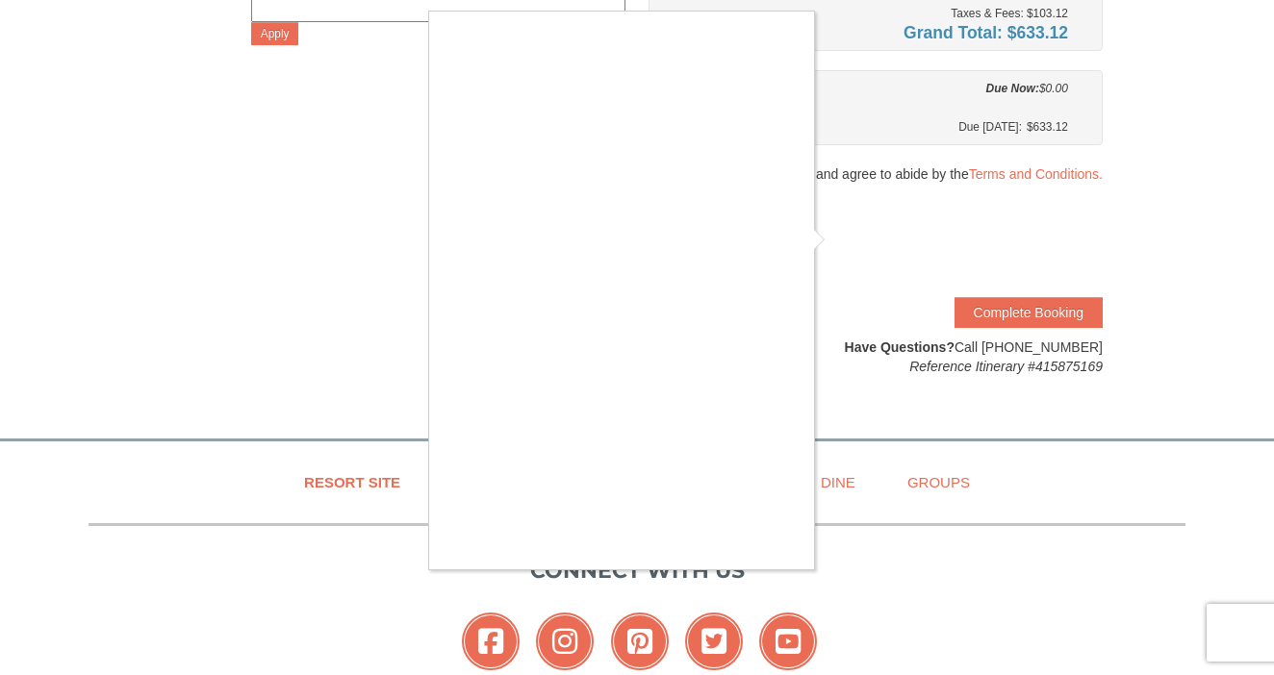
scroll to position [402, 0]
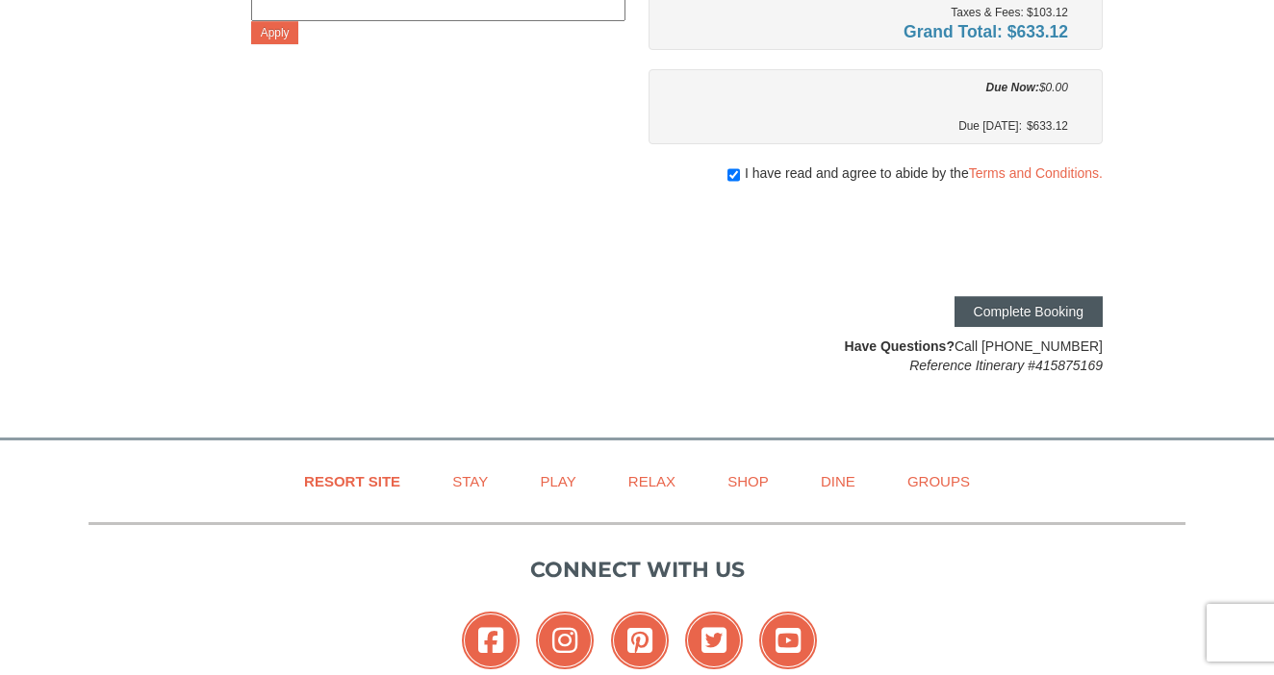
click at [1024, 310] on button "Complete Booking" at bounding box center [1028, 311] width 148 height 31
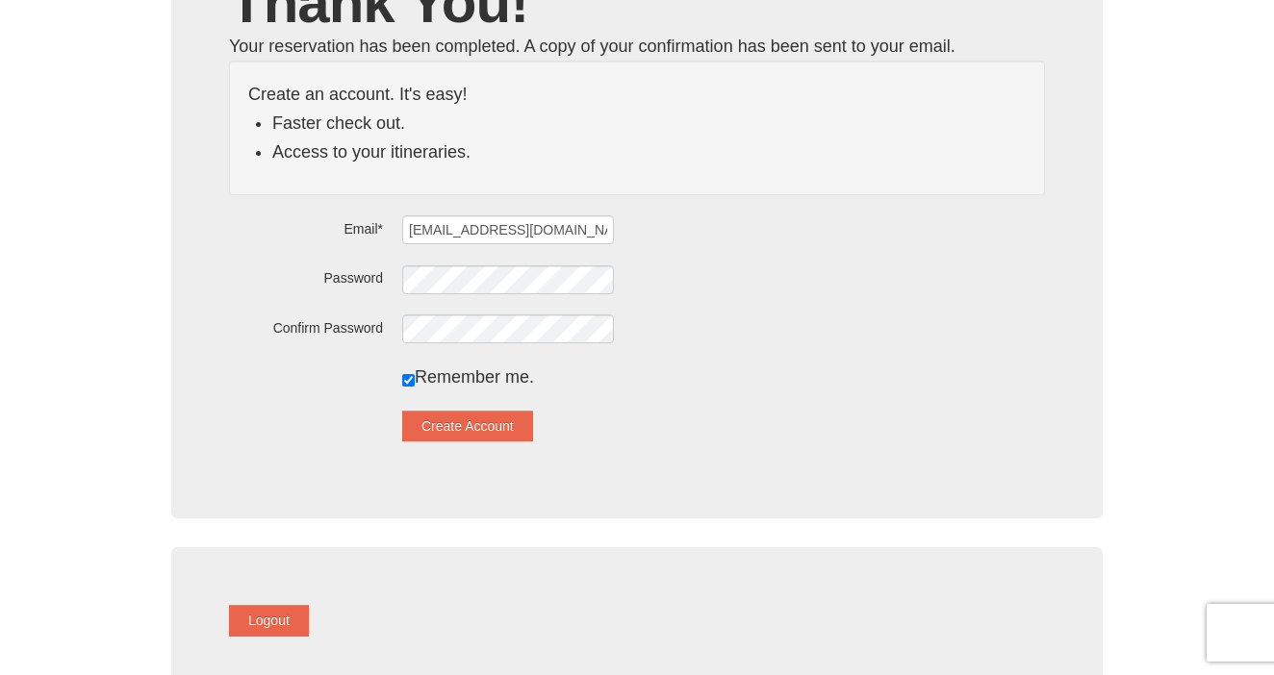
scroll to position [205, 0]
click at [474, 280] on div "Create an account. It's easy! Faster check out. Access to your itineraries. Ema…" at bounding box center [637, 250] width 816 height 381
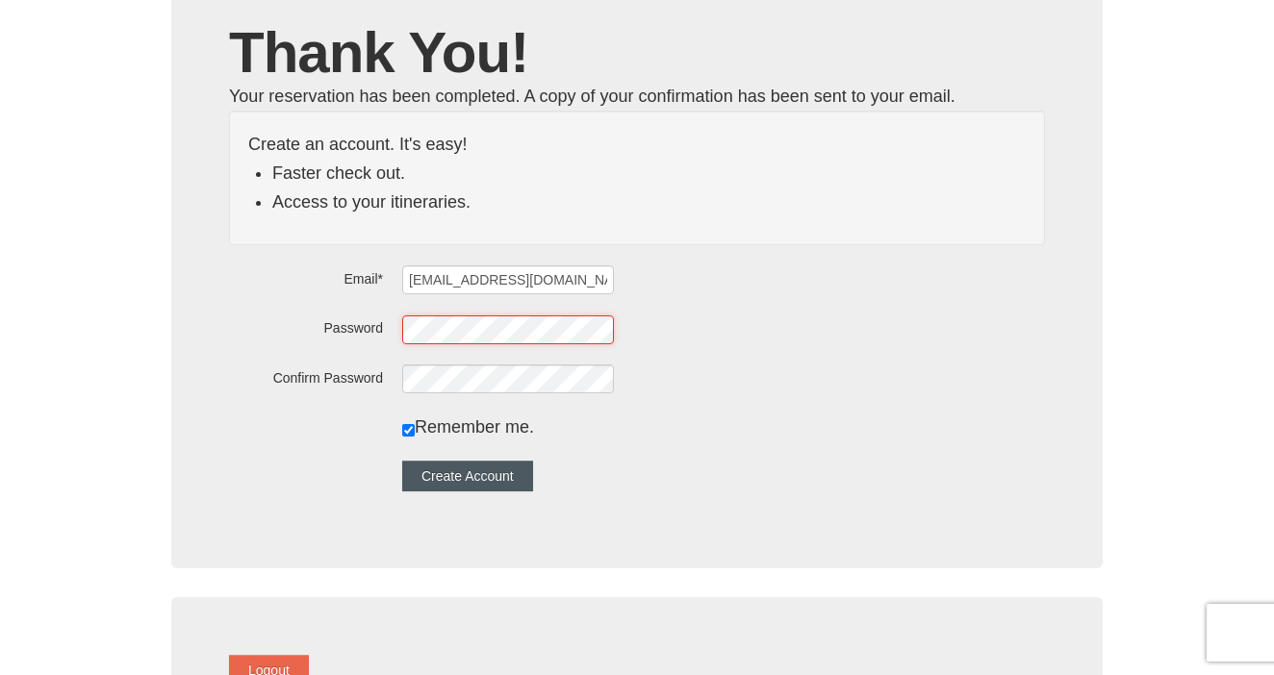
scroll to position [157, 0]
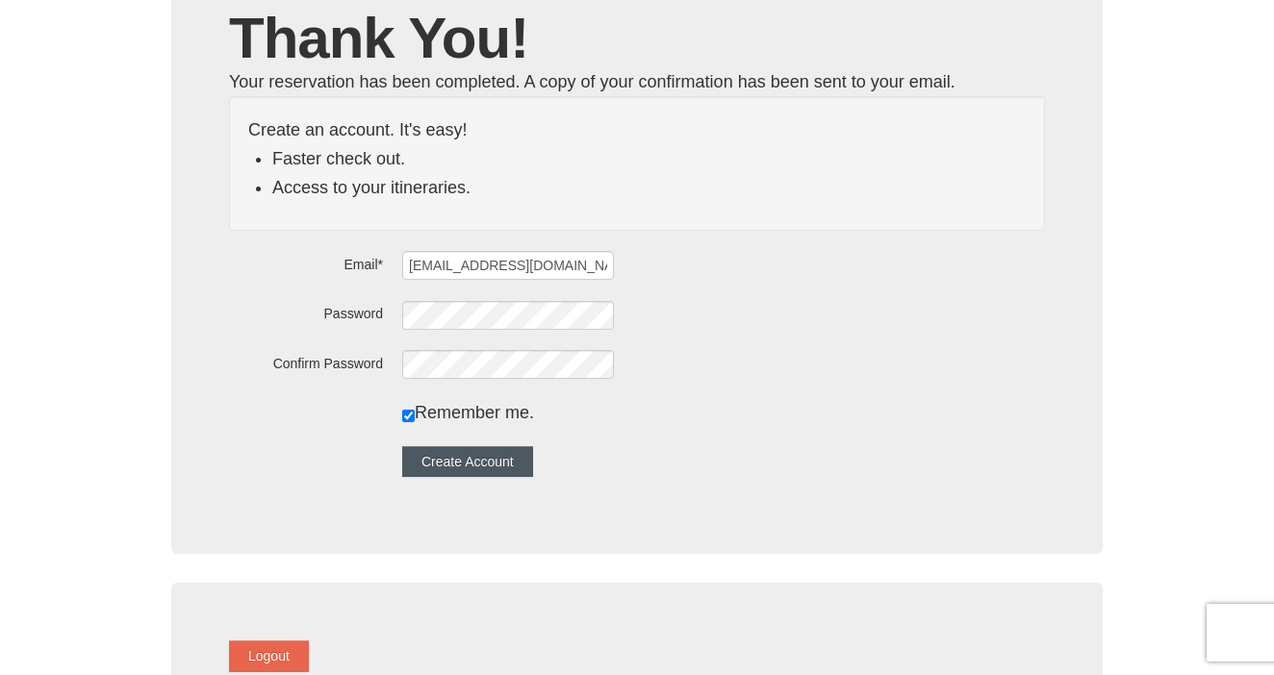
click at [487, 481] on div "Thank You! Your reservation has been completed. A copy of your confirmation has…" at bounding box center [636, 248] width 931 height 612
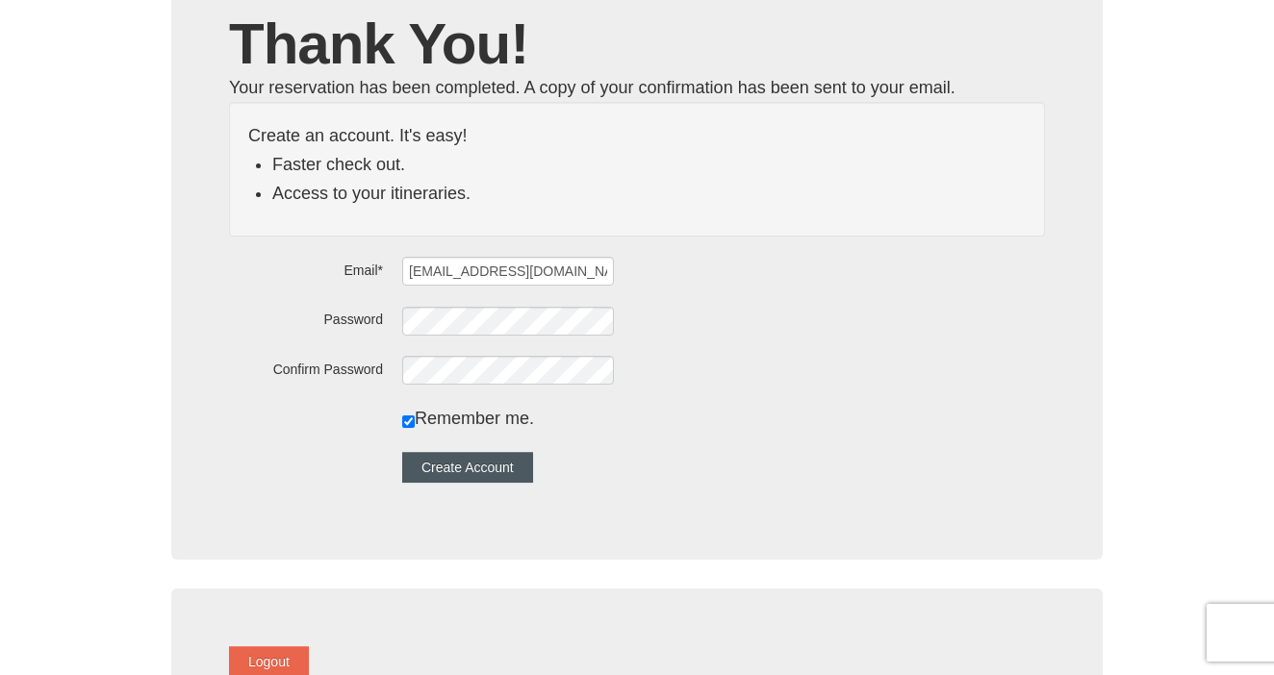
click at [489, 466] on button "Create Account" at bounding box center [467, 467] width 131 height 31
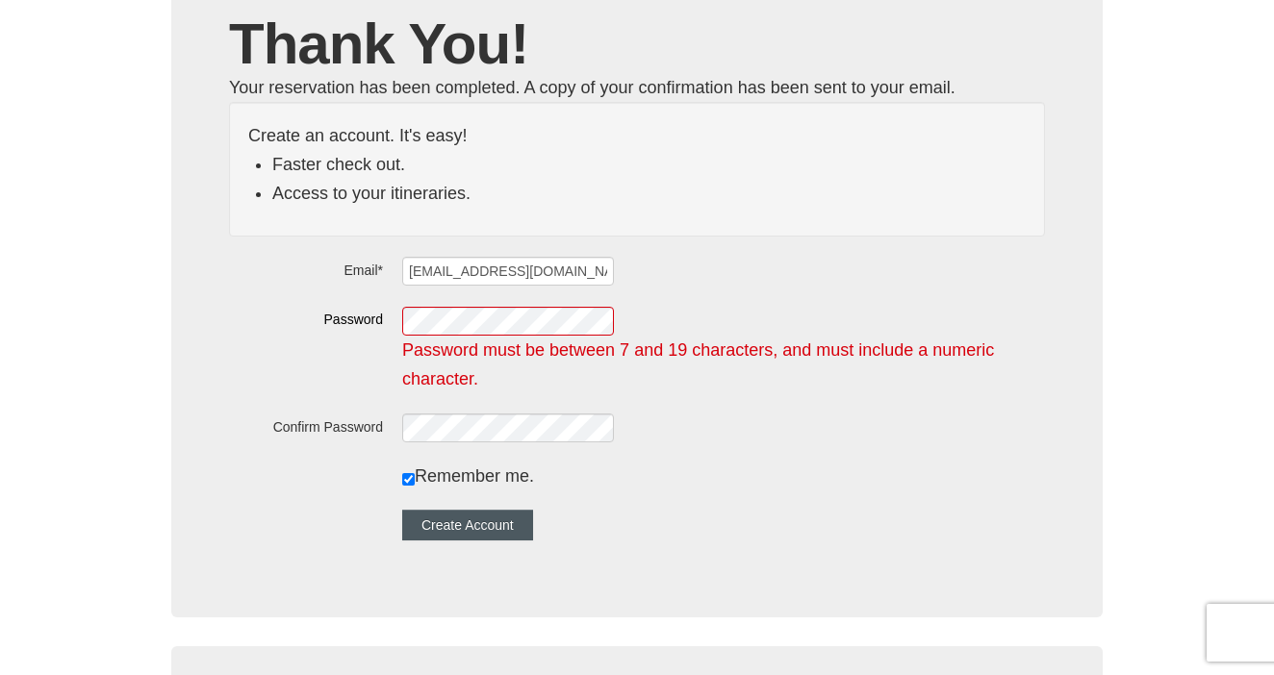
click at [499, 523] on button "Create Account" at bounding box center [467, 525] width 131 height 31
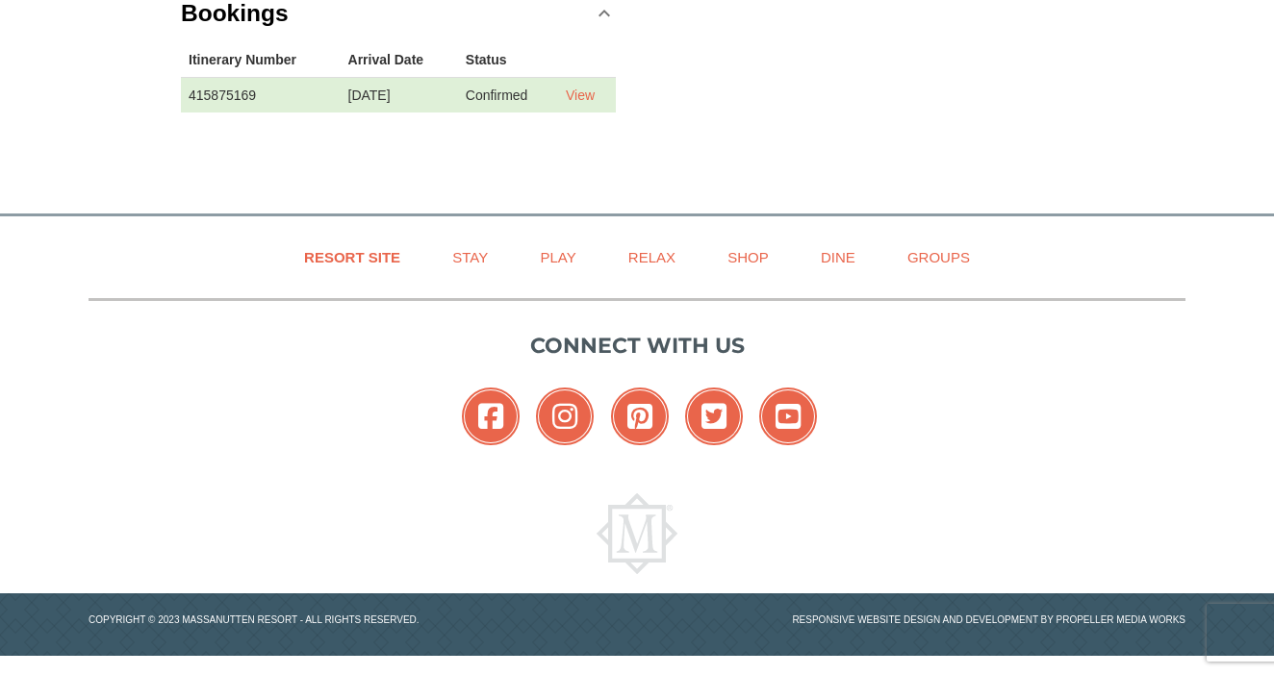
scroll to position [611, 0]
